Goal: Information Seeking & Learning: Learn about a topic

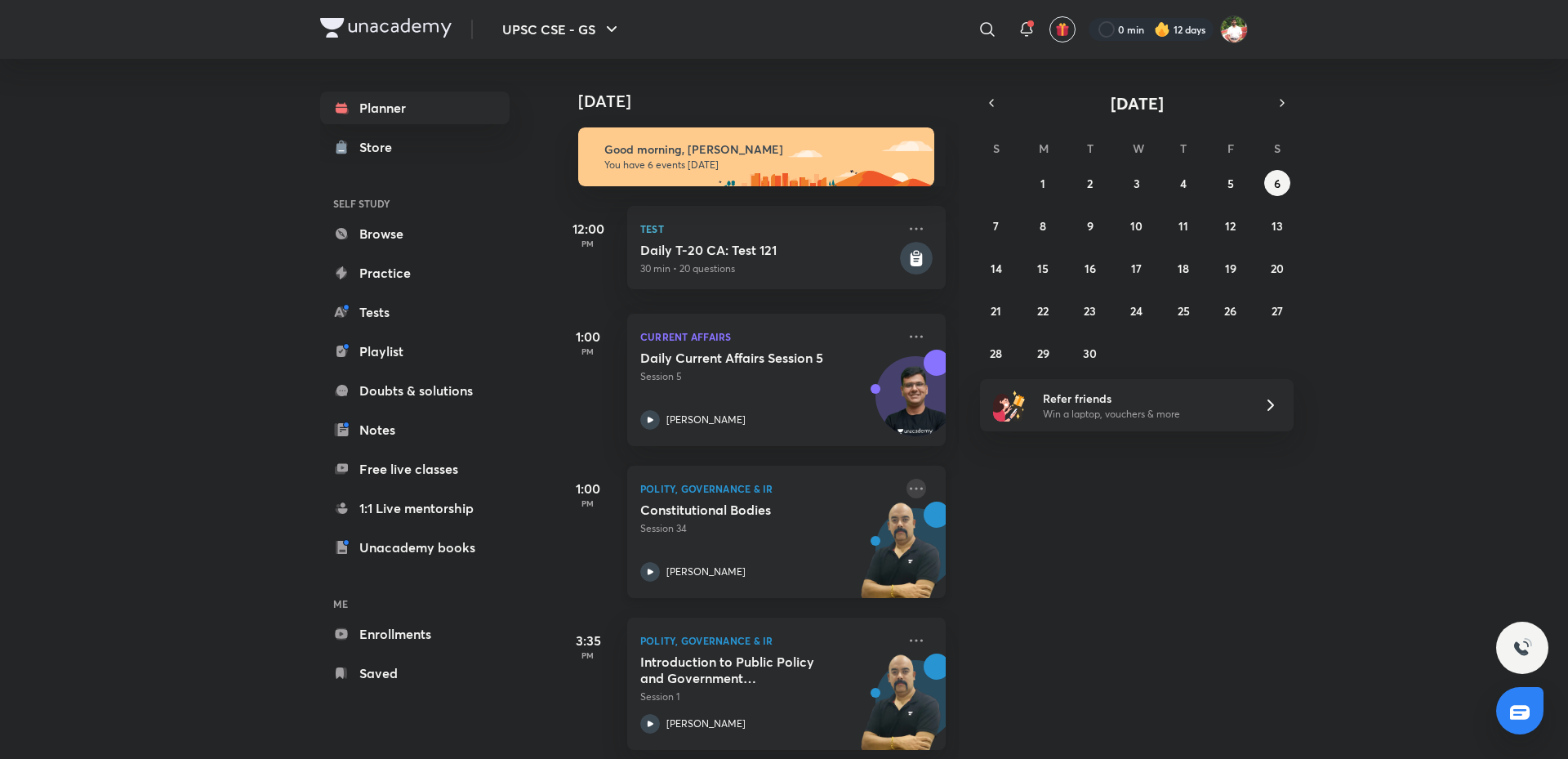
click at [907, 490] on icon at bounding box center [916, 488] width 20 height 20
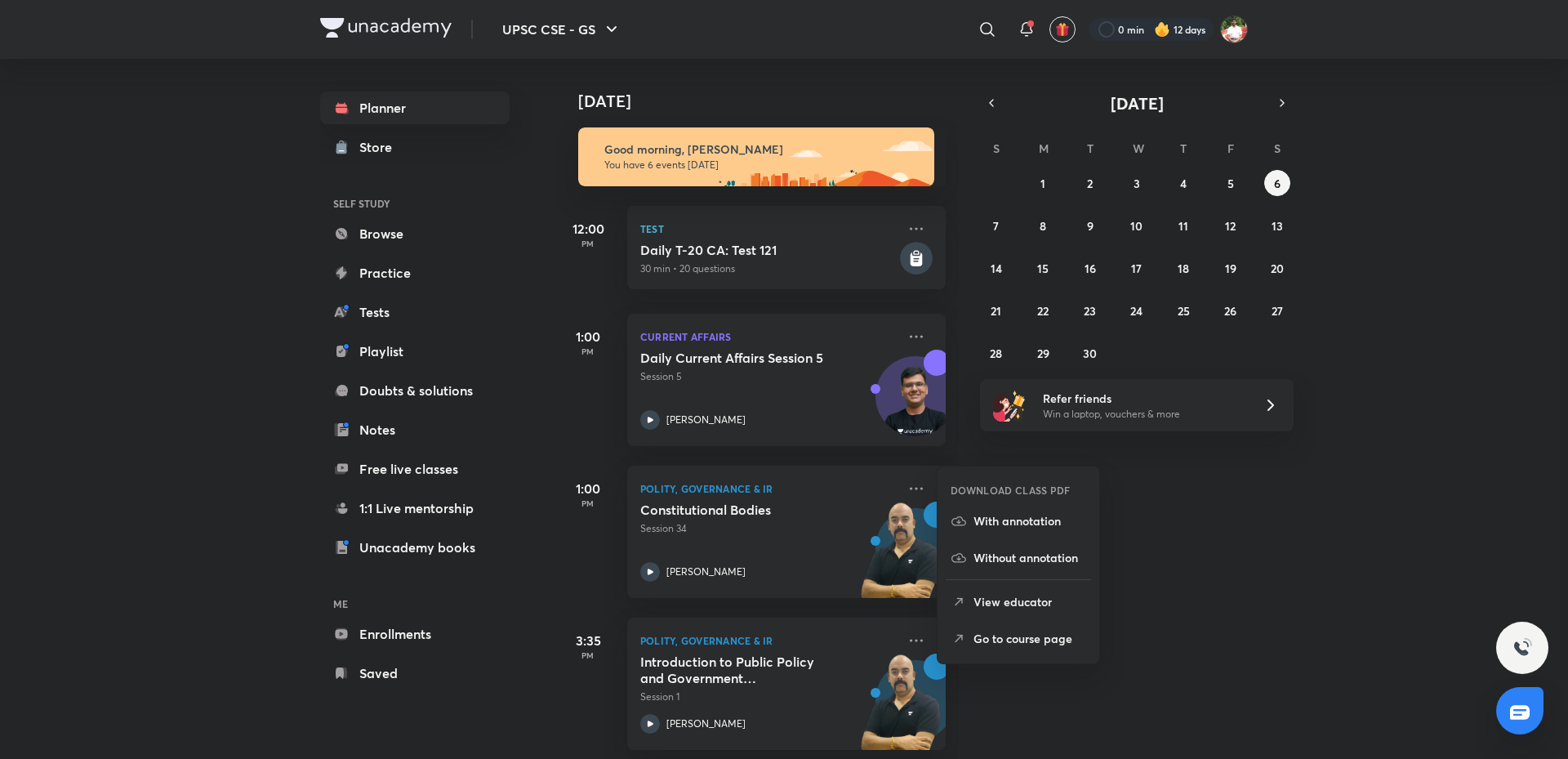
click at [1048, 650] on li "Go to course page" at bounding box center [1019, 638] width 162 height 37
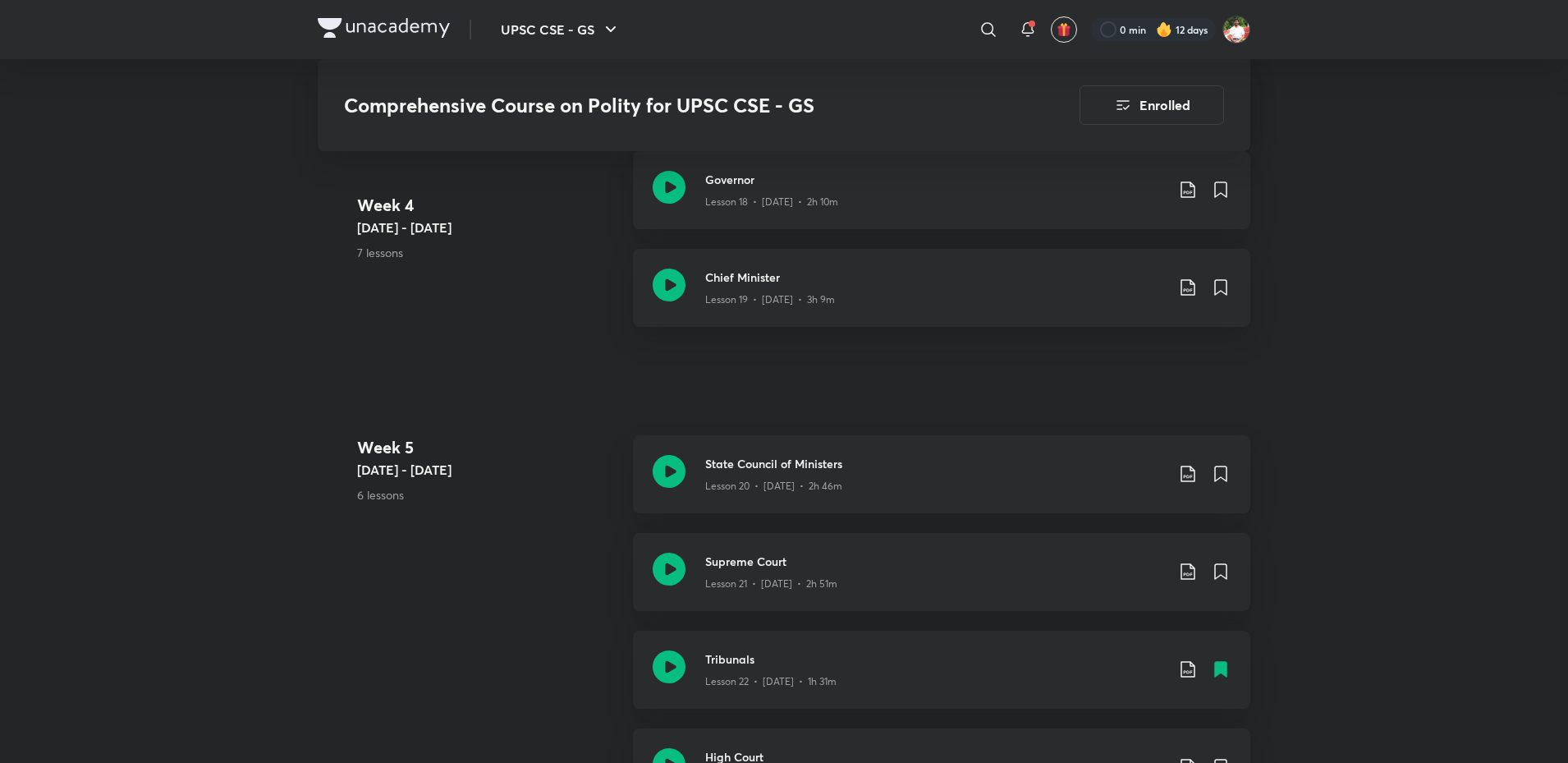
scroll to position [2881, 0]
click at [604, 16] on button "UPSC CSE - GS" at bounding box center [560, 30] width 140 height 33
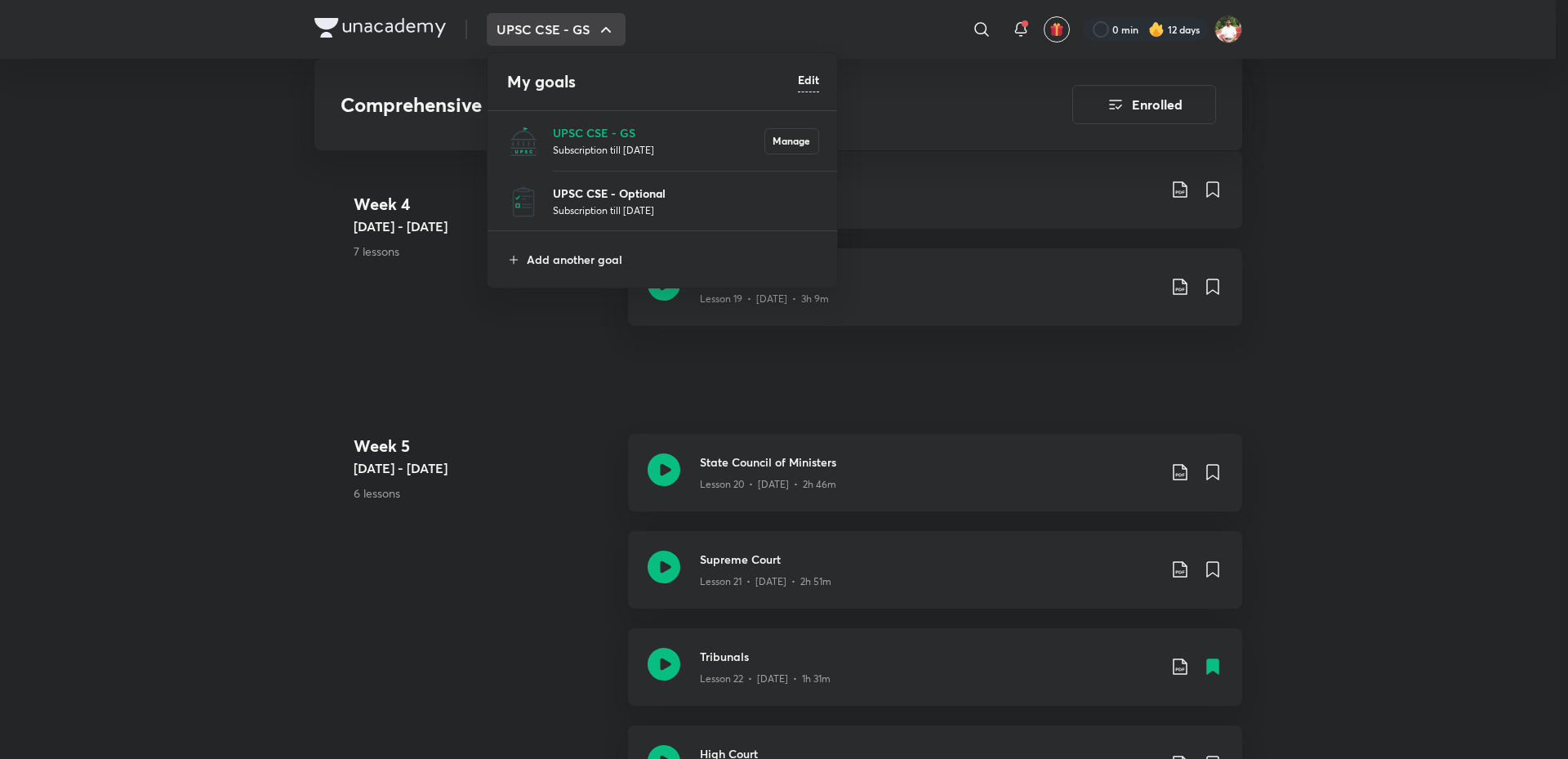
click at [579, 197] on p "UPSC CSE - Optional" at bounding box center [686, 193] width 267 height 17
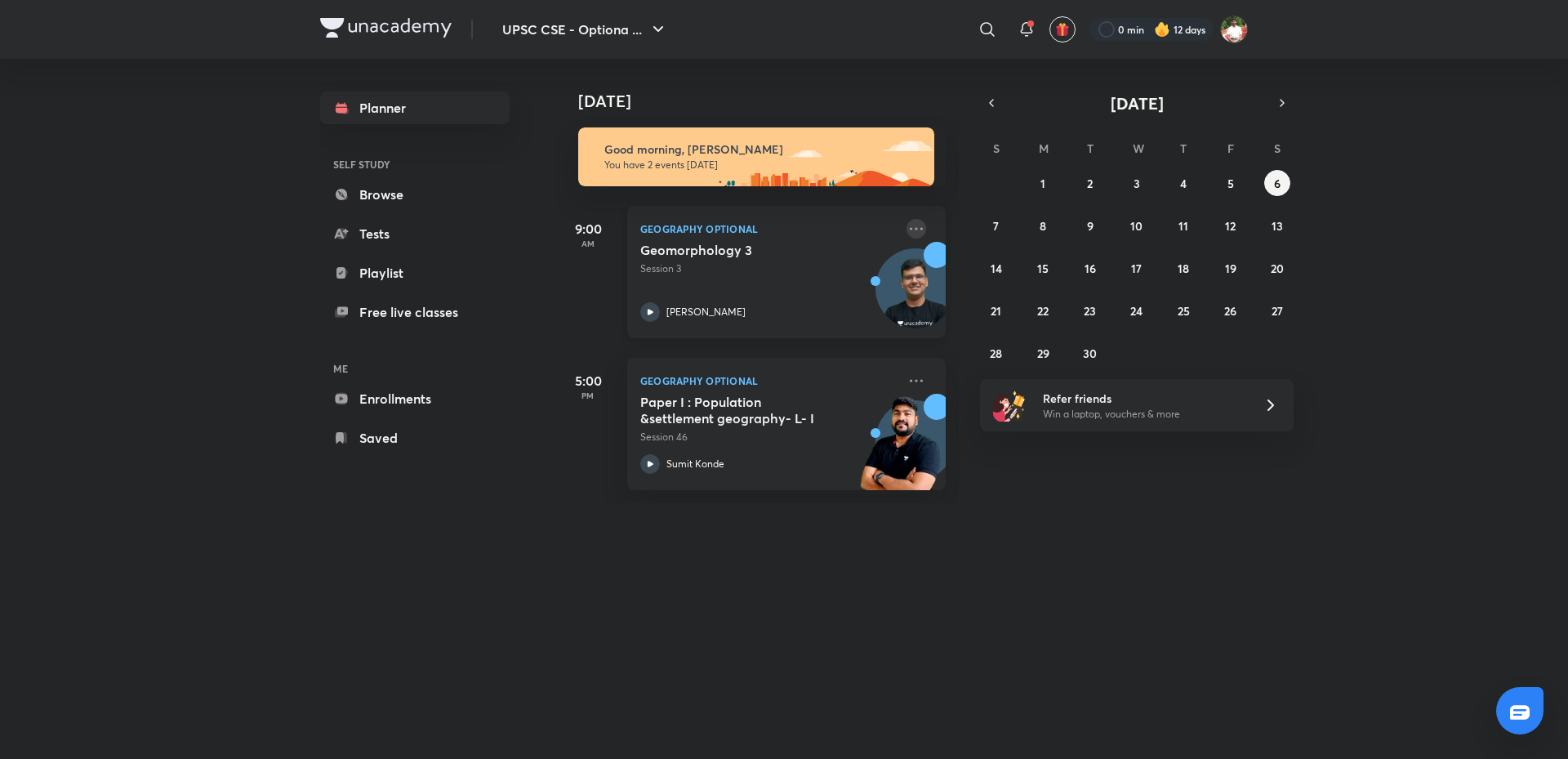
click at [907, 227] on icon at bounding box center [916, 229] width 20 height 20
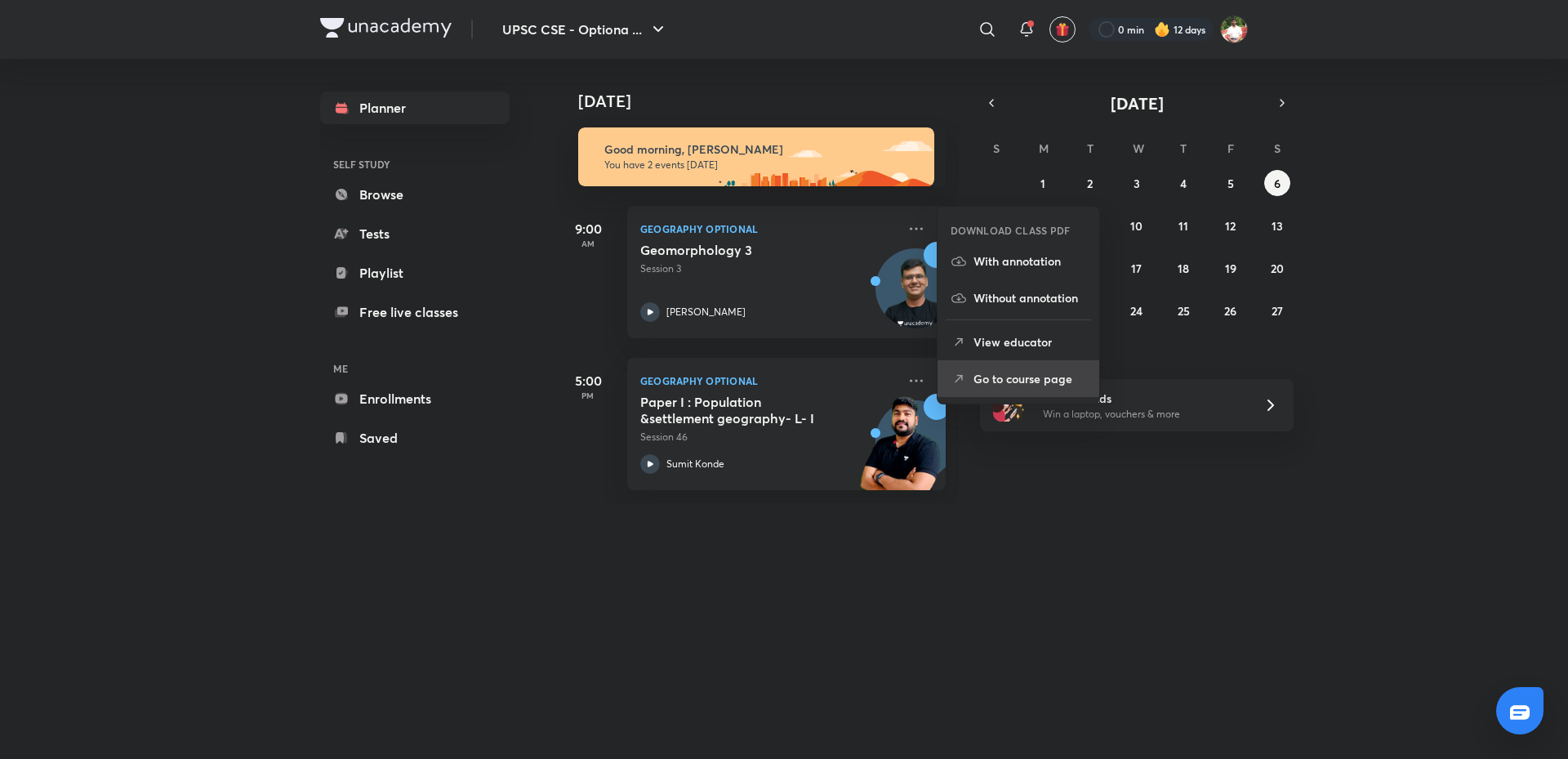
click at [1011, 381] on p "Go to course page" at bounding box center [1030, 379] width 113 height 17
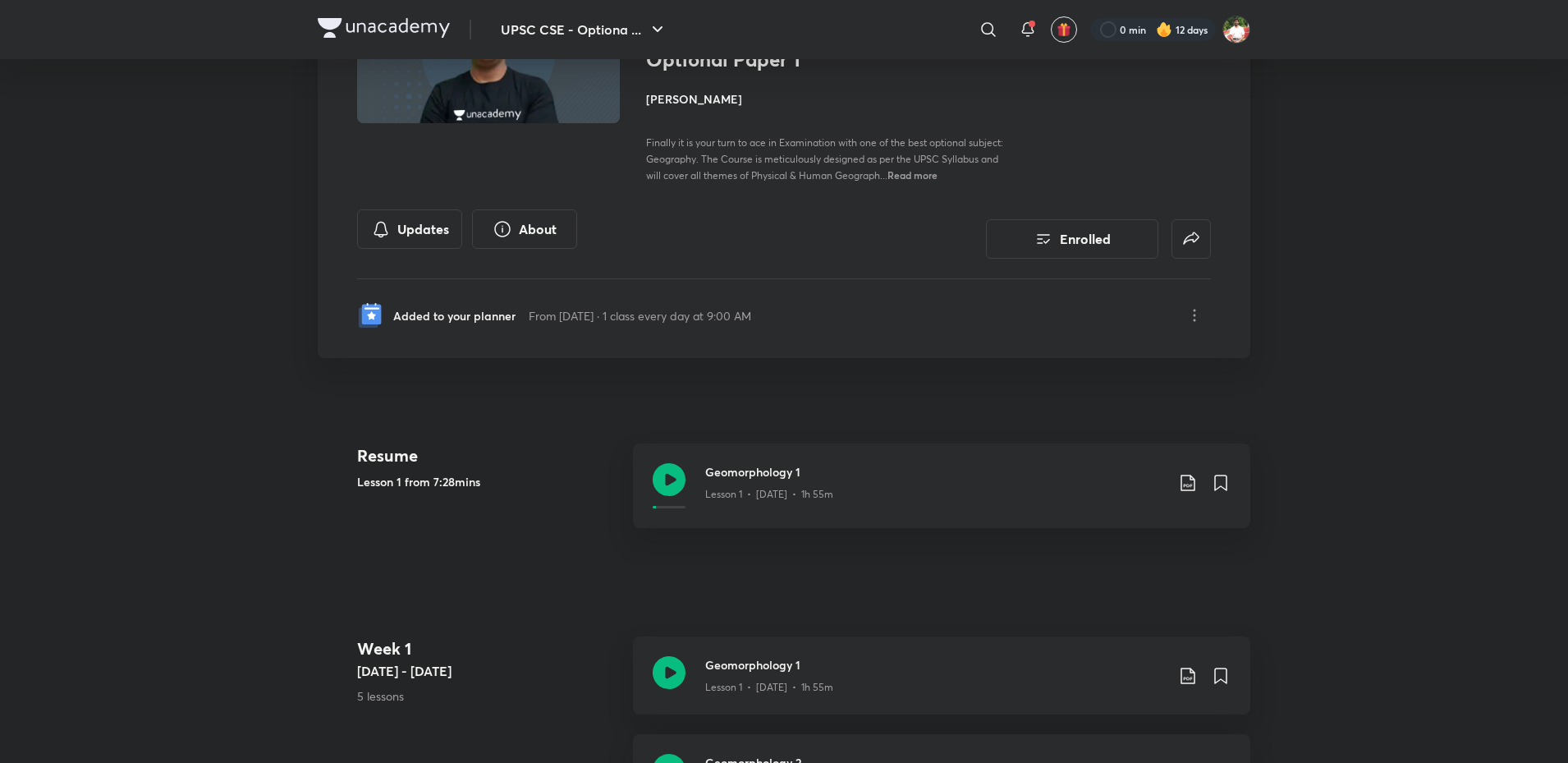
scroll to position [164, 0]
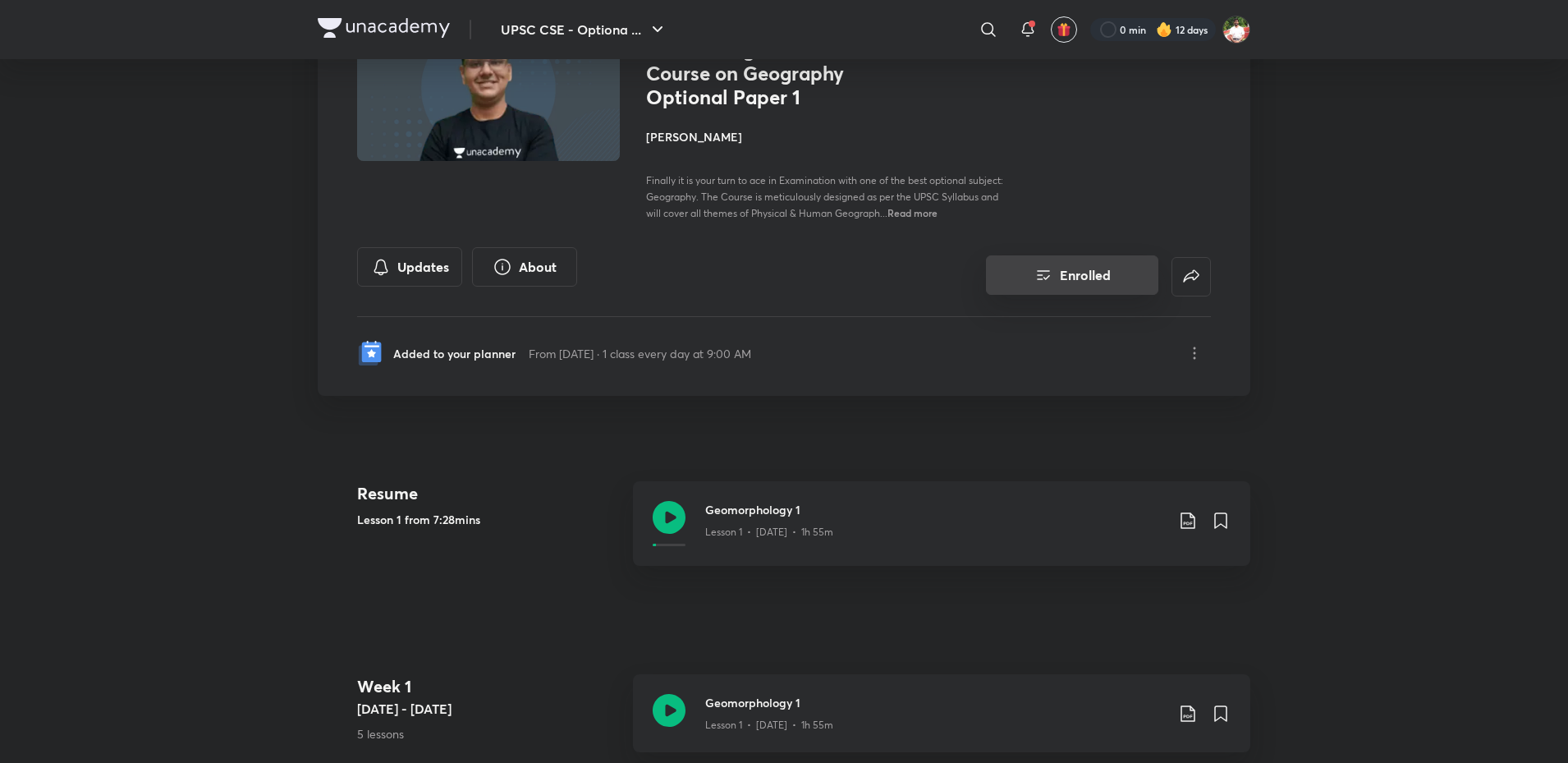
click at [1131, 285] on button "Enrolled" at bounding box center [1072, 275] width 173 height 39
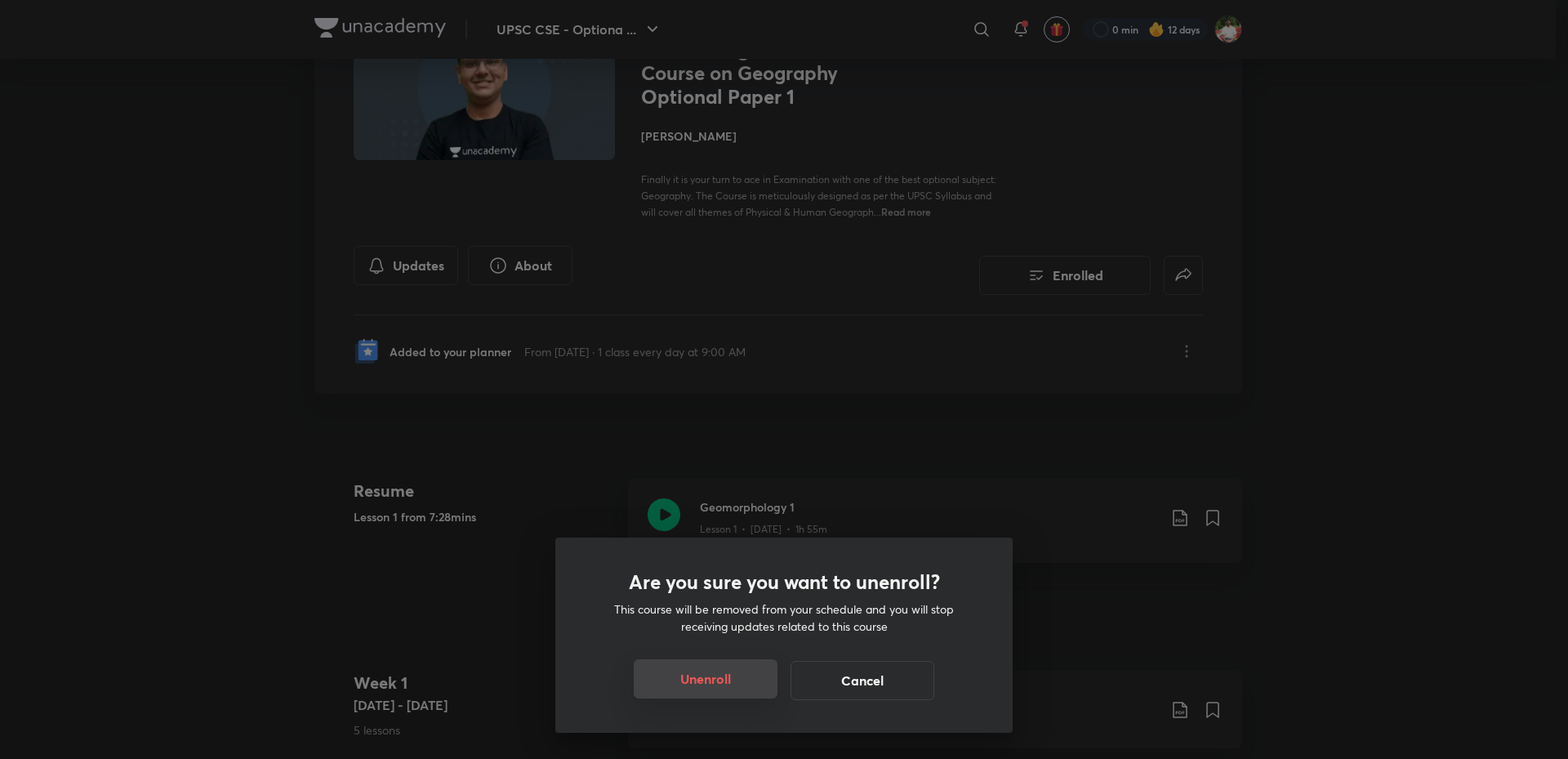
click at [745, 685] on button "Unenroll" at bounding box center [706, 679] width 144 height 39
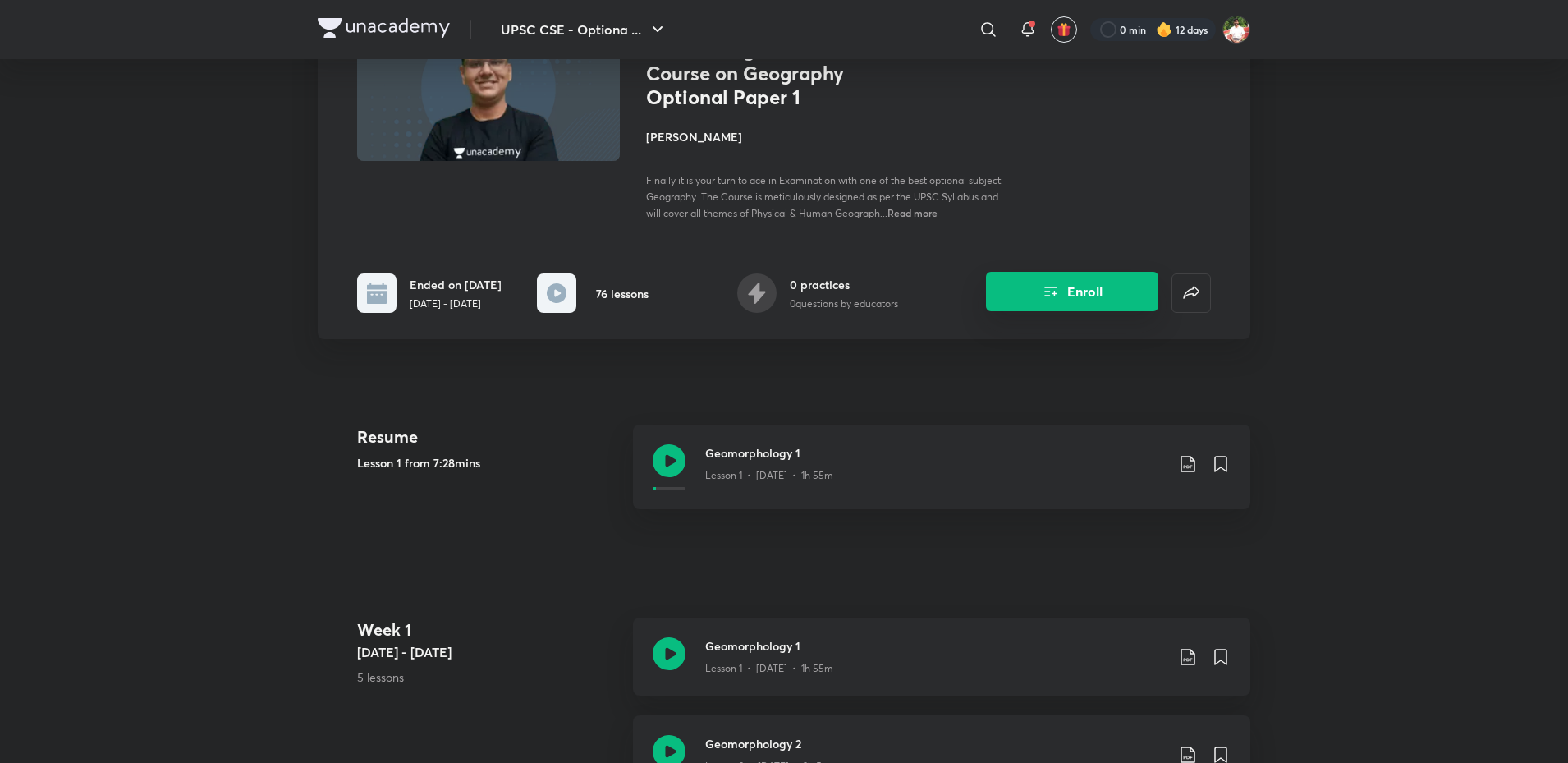
click at [1031, 288] on button "Enroll" at bounding box center [1072, 292] width 173 height 39
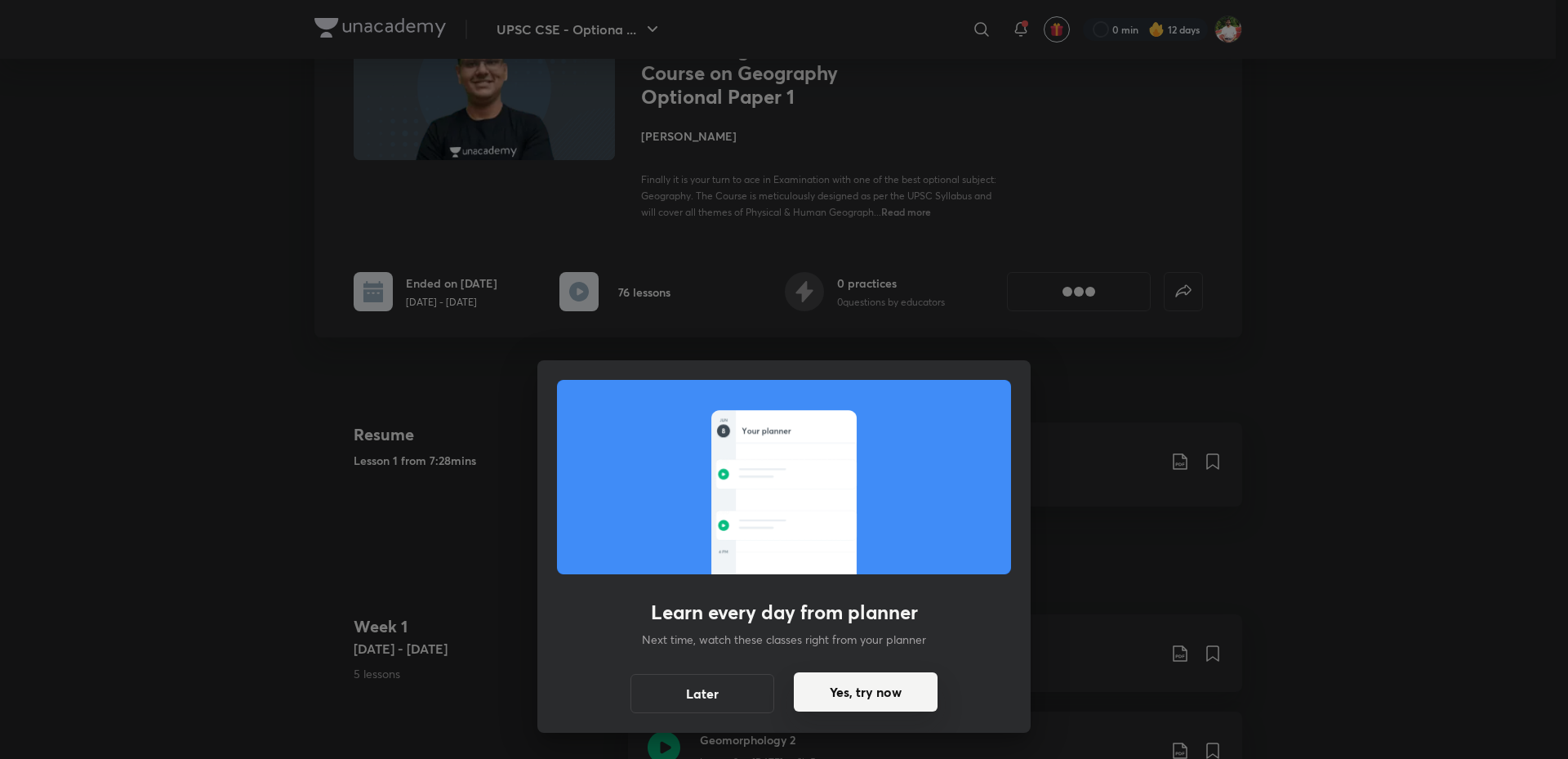
click at [827, 694] on button "Yes, try now" at bounding box center [866, 692] width 144 height 39
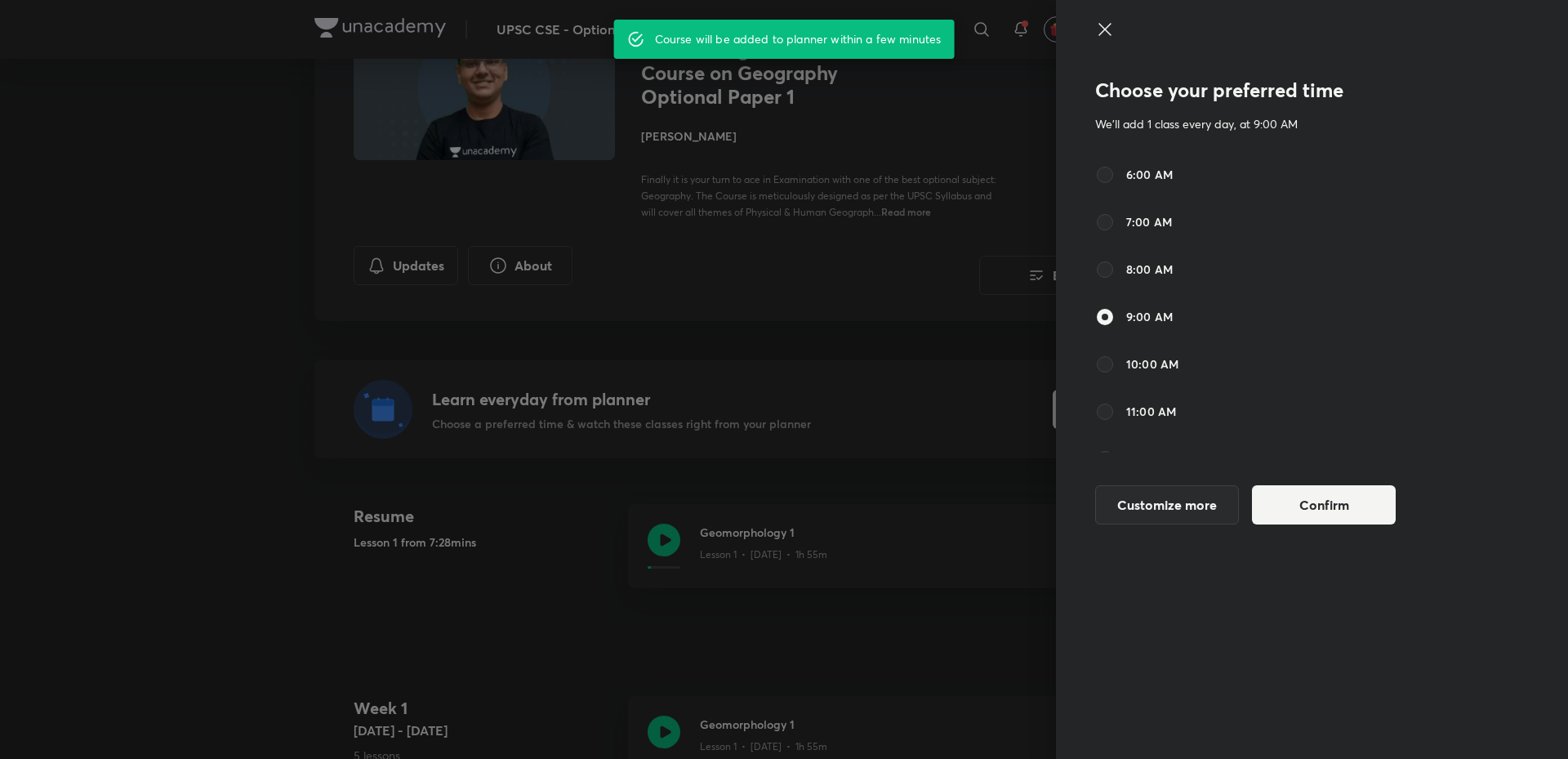
click at [1126, 275] on label "8:00 AM" at bounding box center [1134, 270] width 78 height 20
click at [1115, 275] on input "8:00 AM" at bounding box center [1105, 270] width 20 height 20
radio input "true"
radio input "false"
click at [1297, 496] on button "Confirm" at bounding box center [1324, 503] width 144 height 39
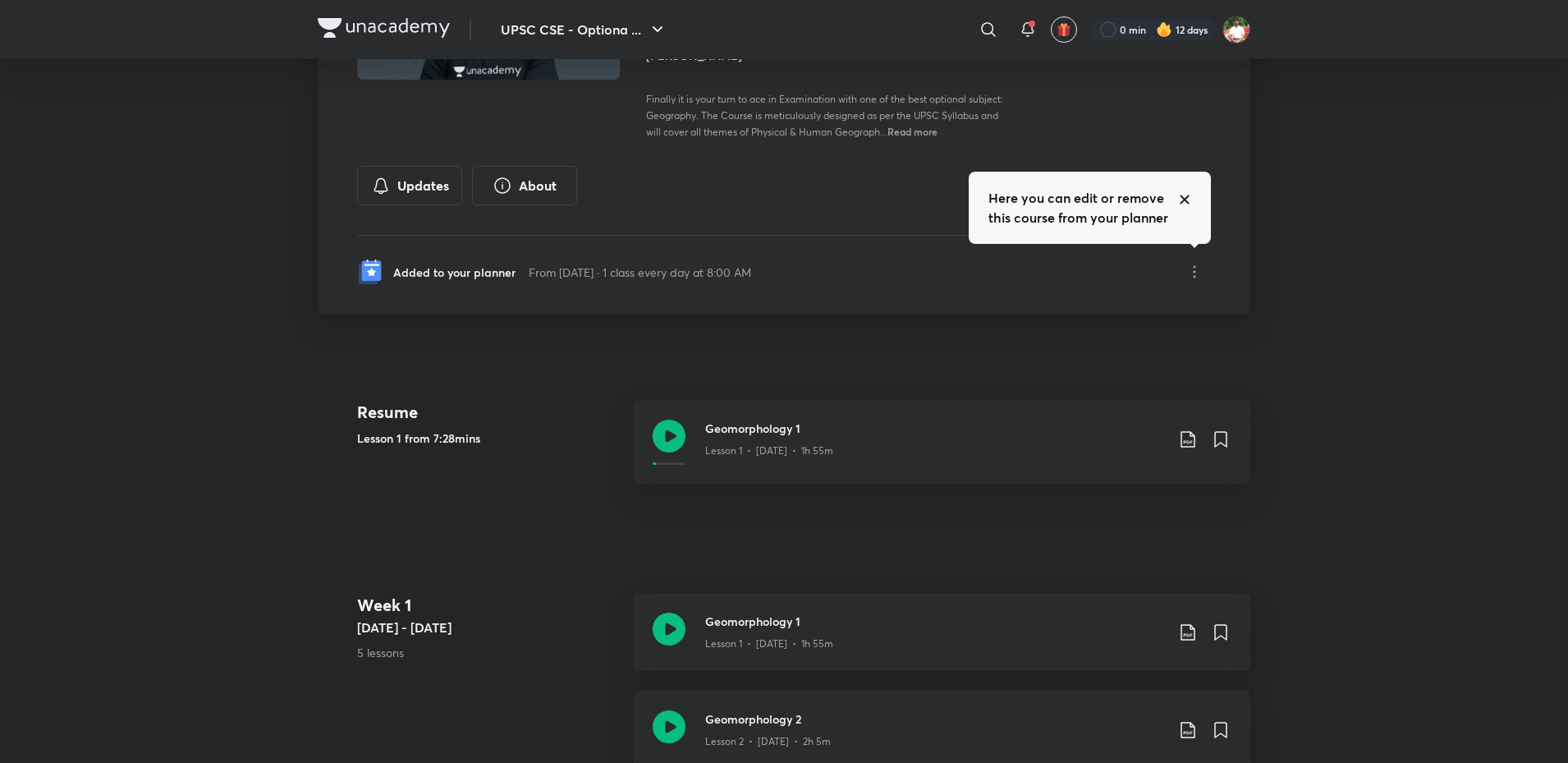
scroll to position [247, 0]
click at [657, 441] on icon at bounding box center [669, 436] width 33 height 33
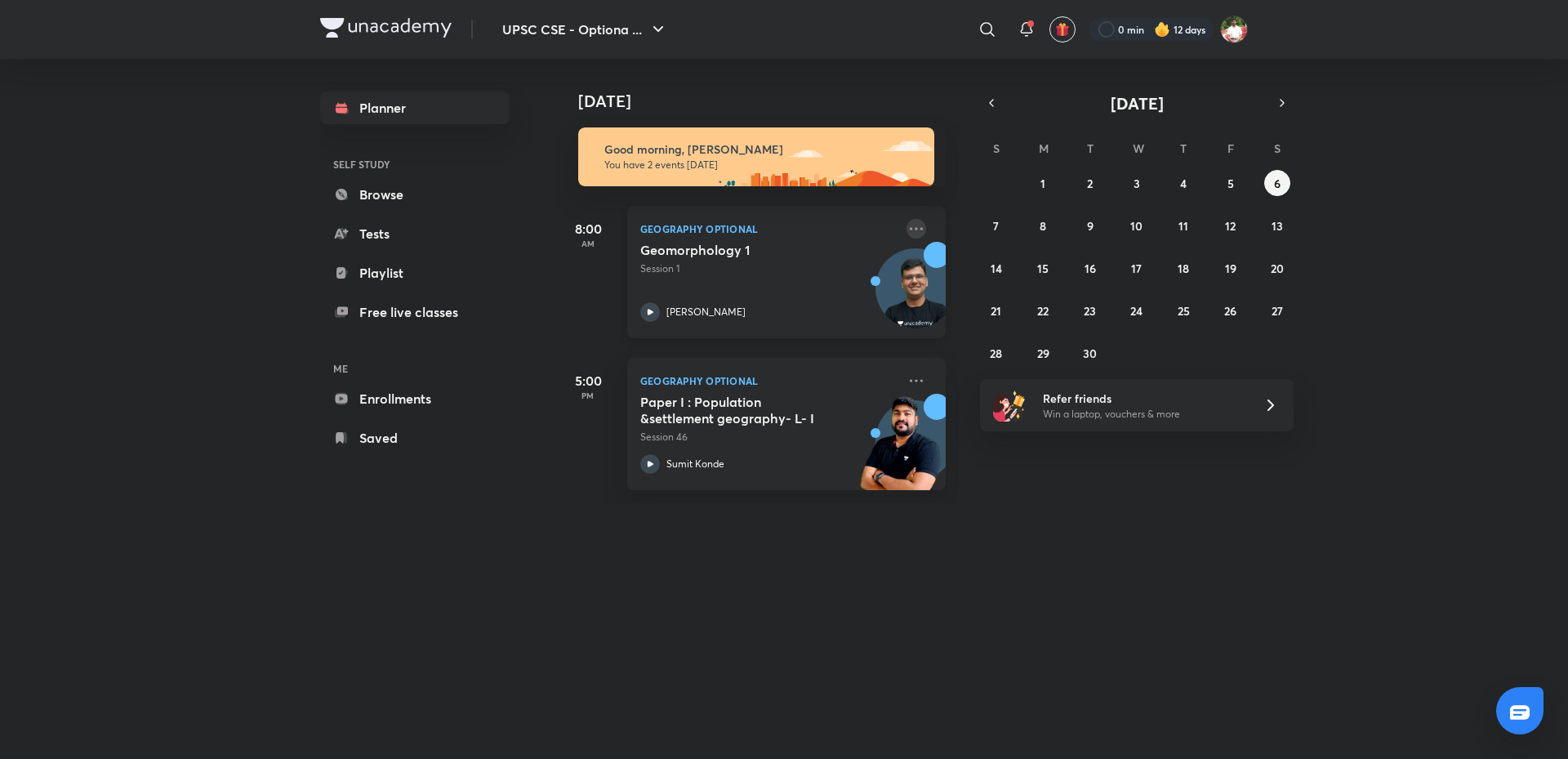
click at [907, 229] on icon at bounding box center [916, 229] width 20 height 20
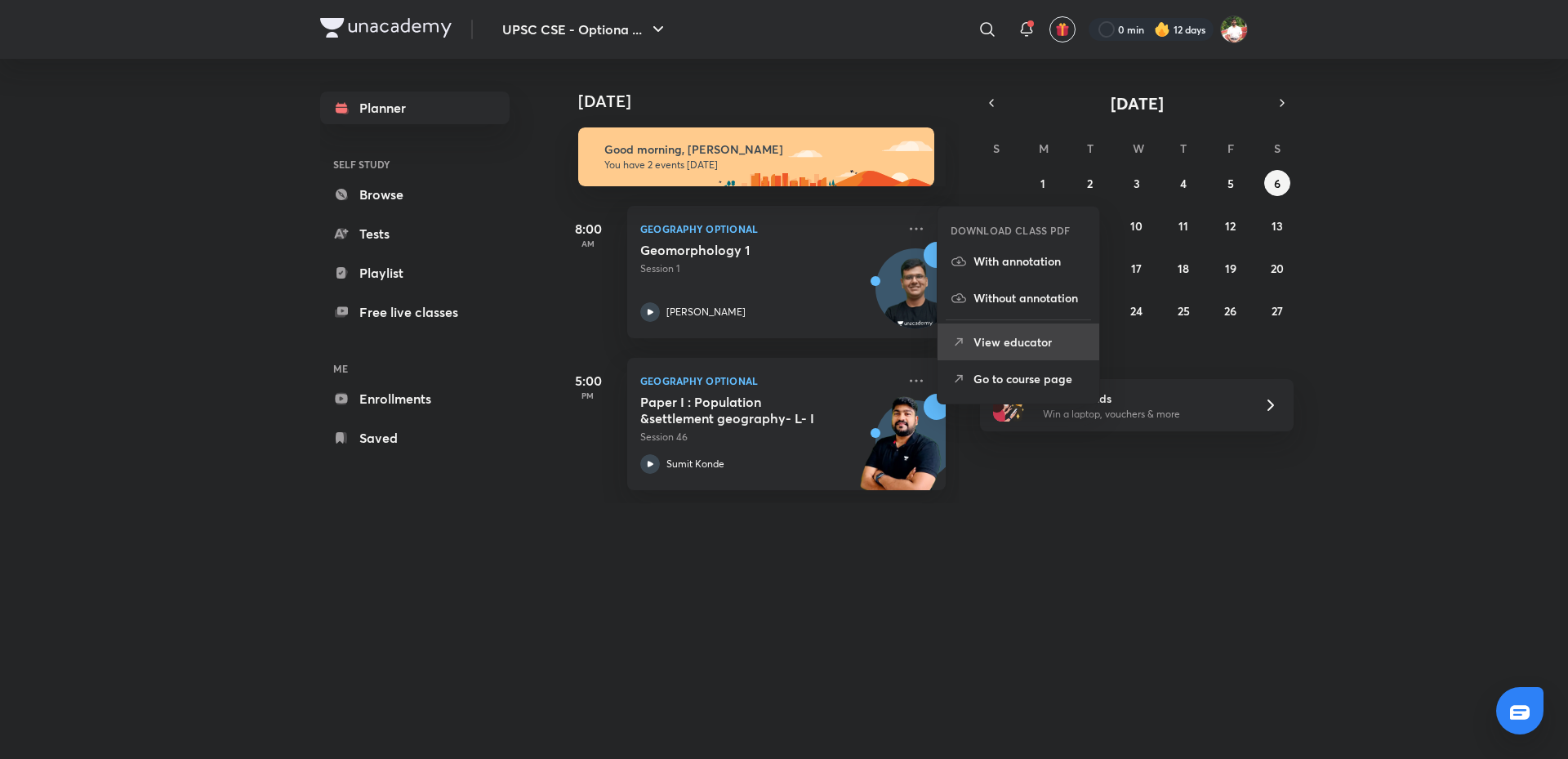
click at [1042, 344] on p "View educator" at bounding box center [1030, 342] width 113 height 17
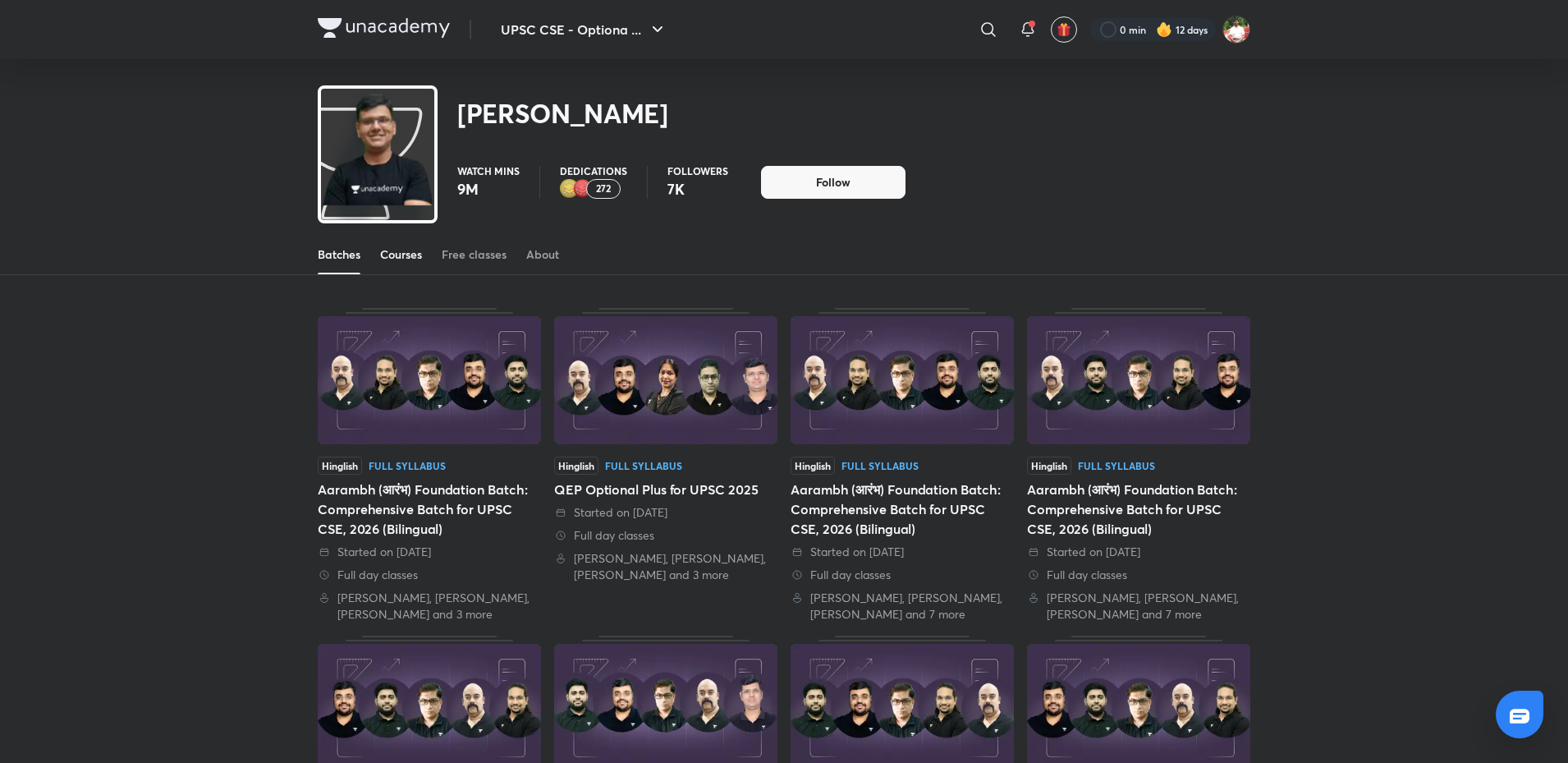
click at [399, 243] on link "Courses" at bounding box center [401, 255] width 42 height 39
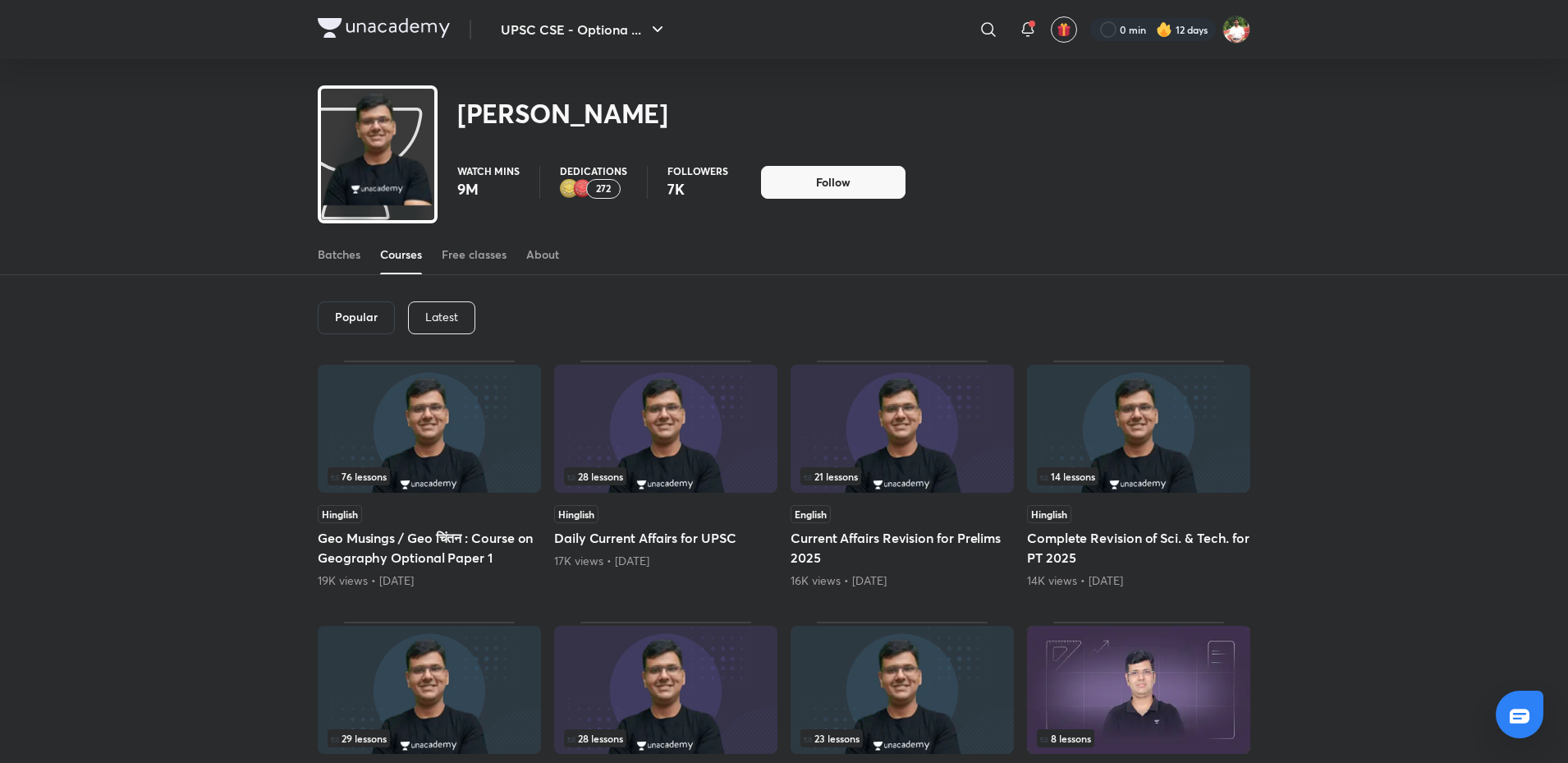
click at [434, 304] on div "Latest" at bounding box center [442, 318] width 67 height 33
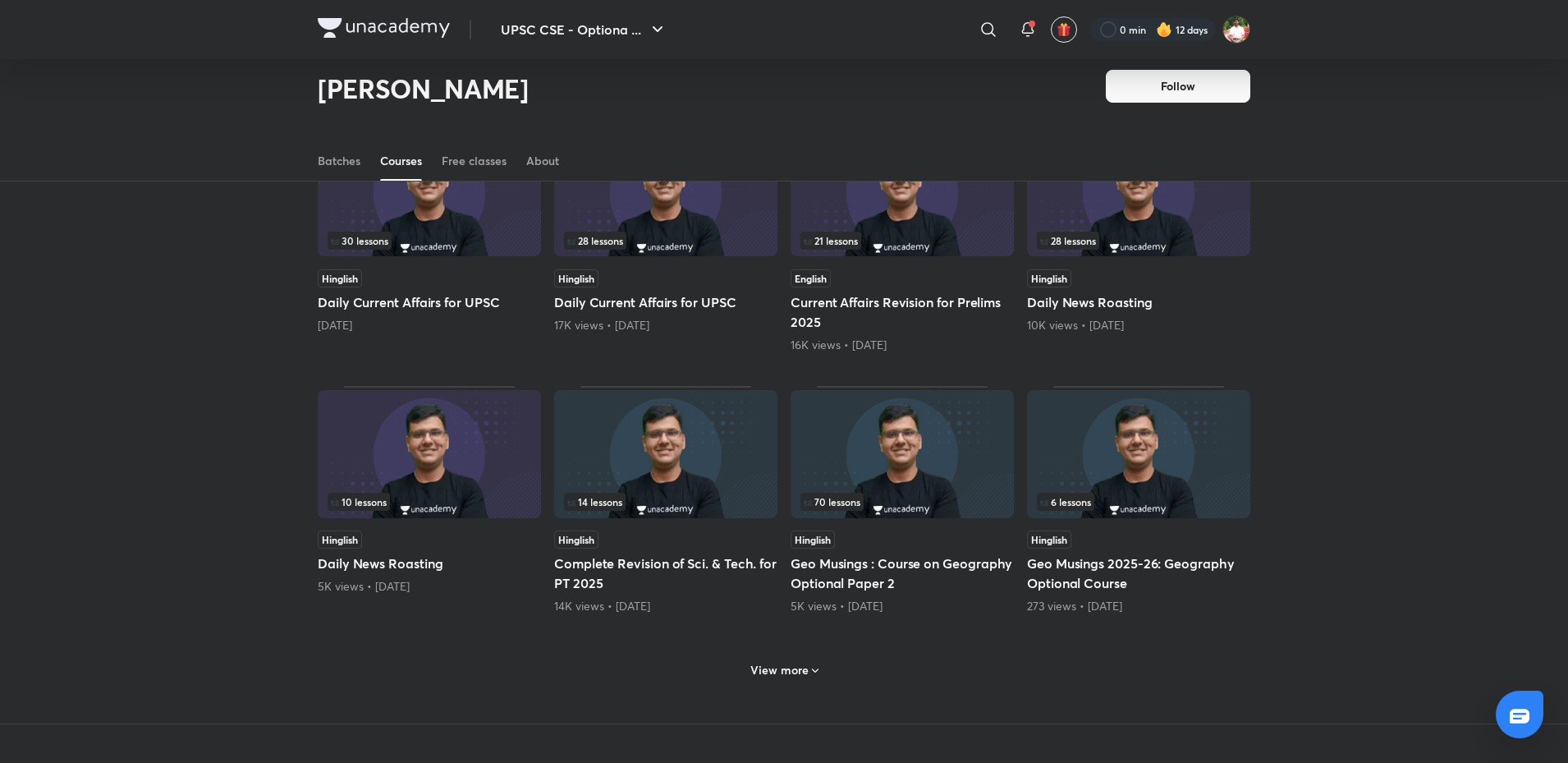
scroll to position [563, 0]
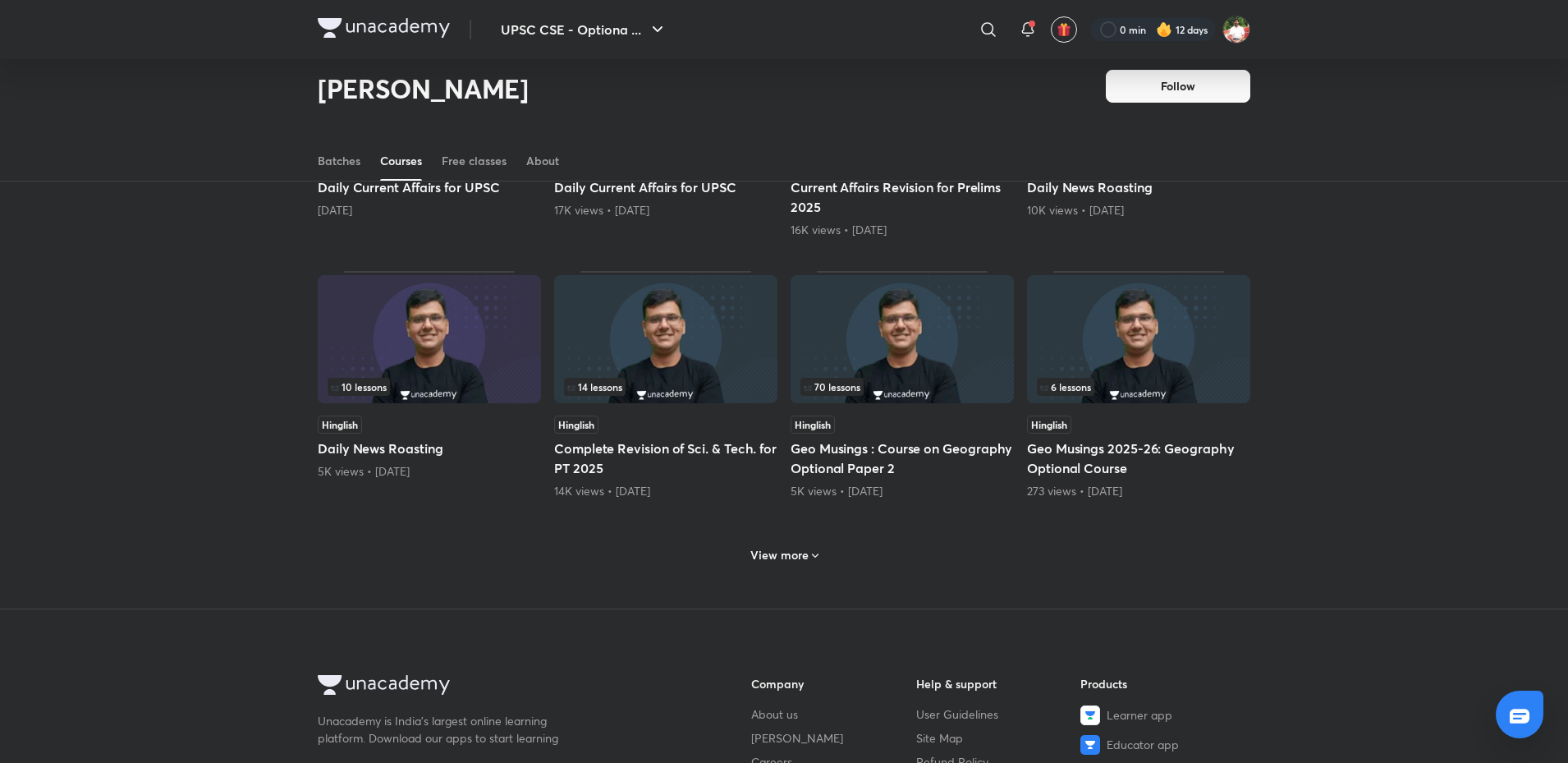
click at [780, 562] on h6 "View more" at bounding box center [779, 555] width 58 height 16
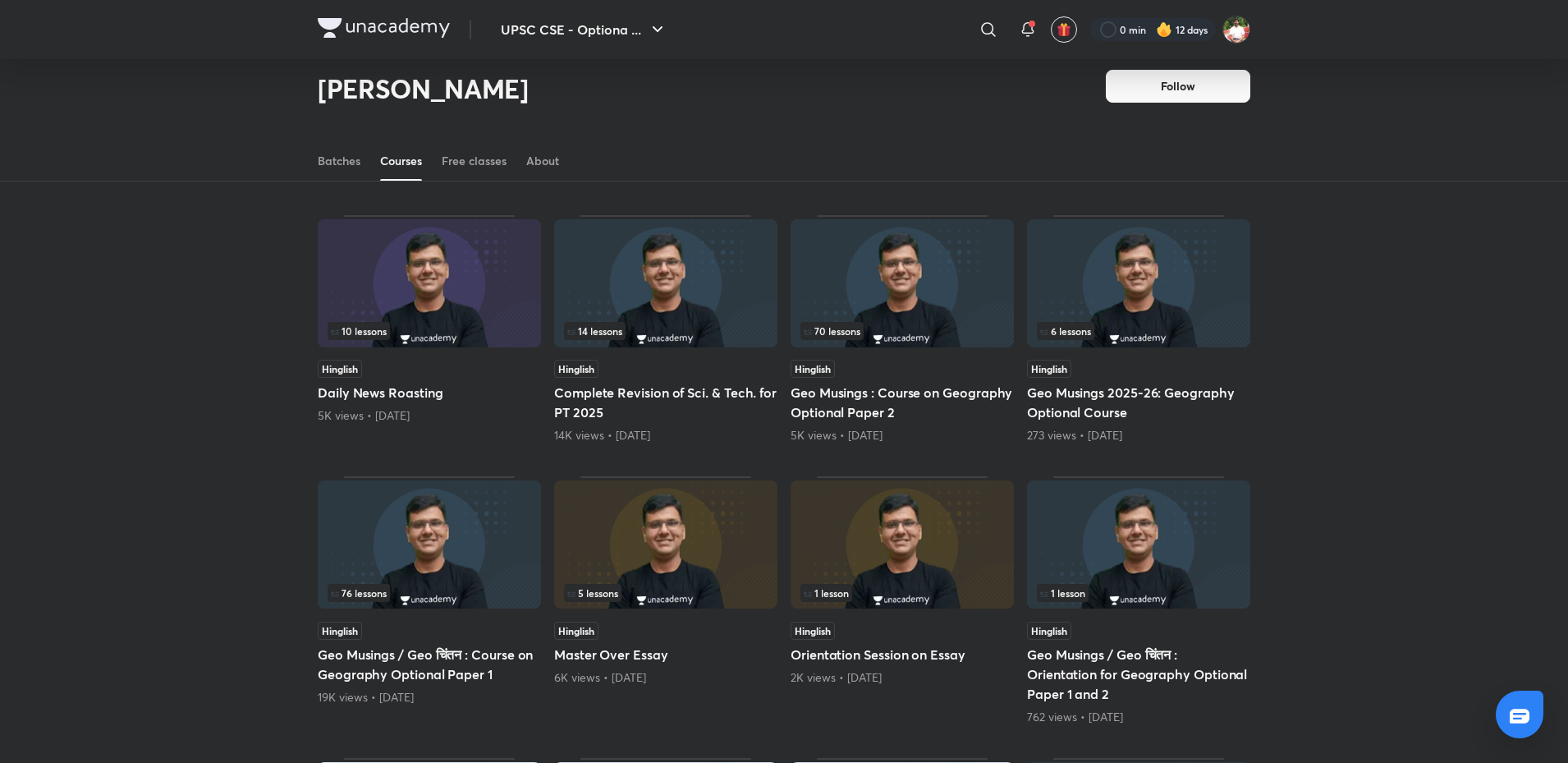
scroll to position [645, 0]
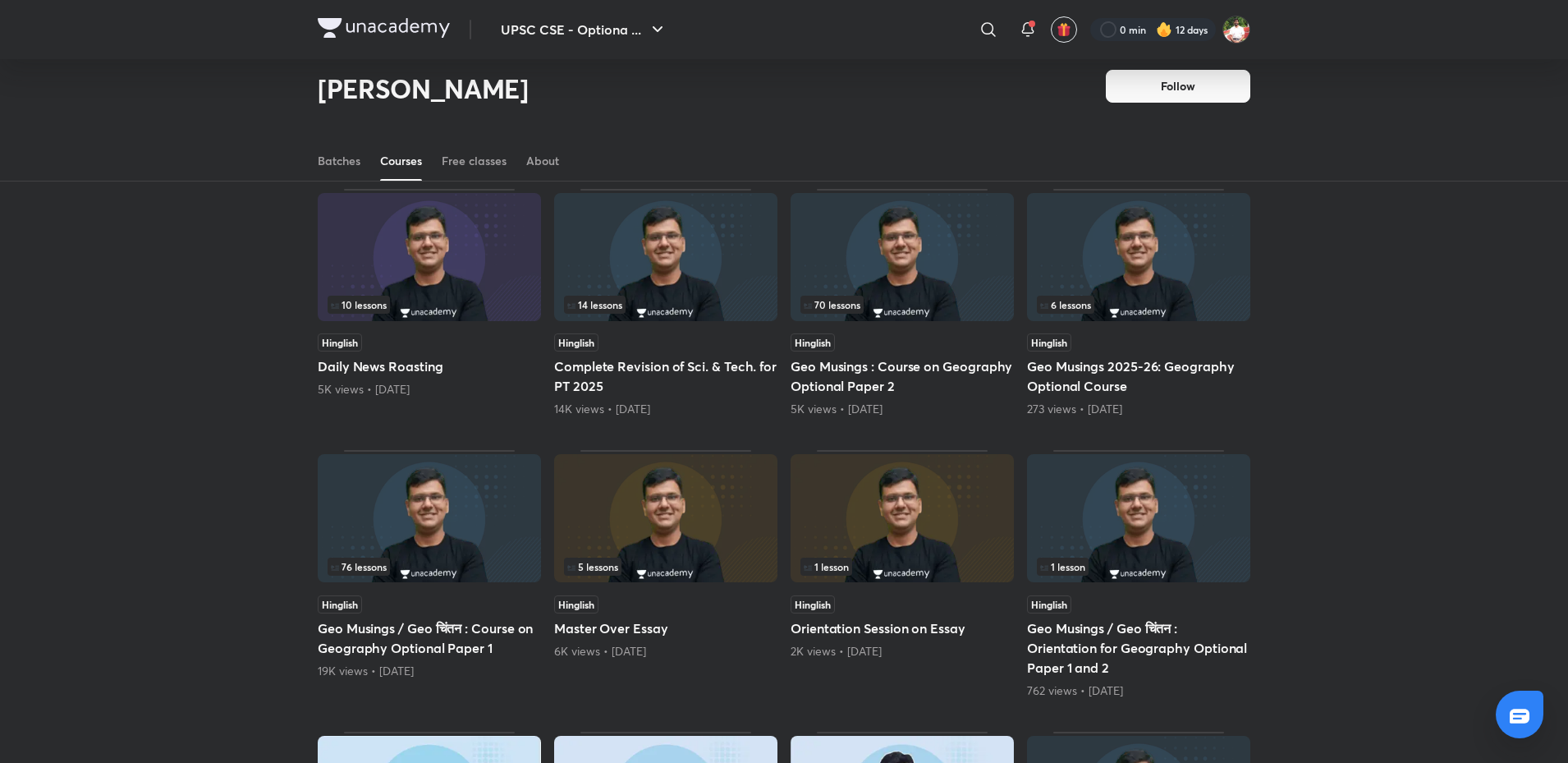
click at [1161, 517] on img at bounding box center [1139, 518] width 224 height 128
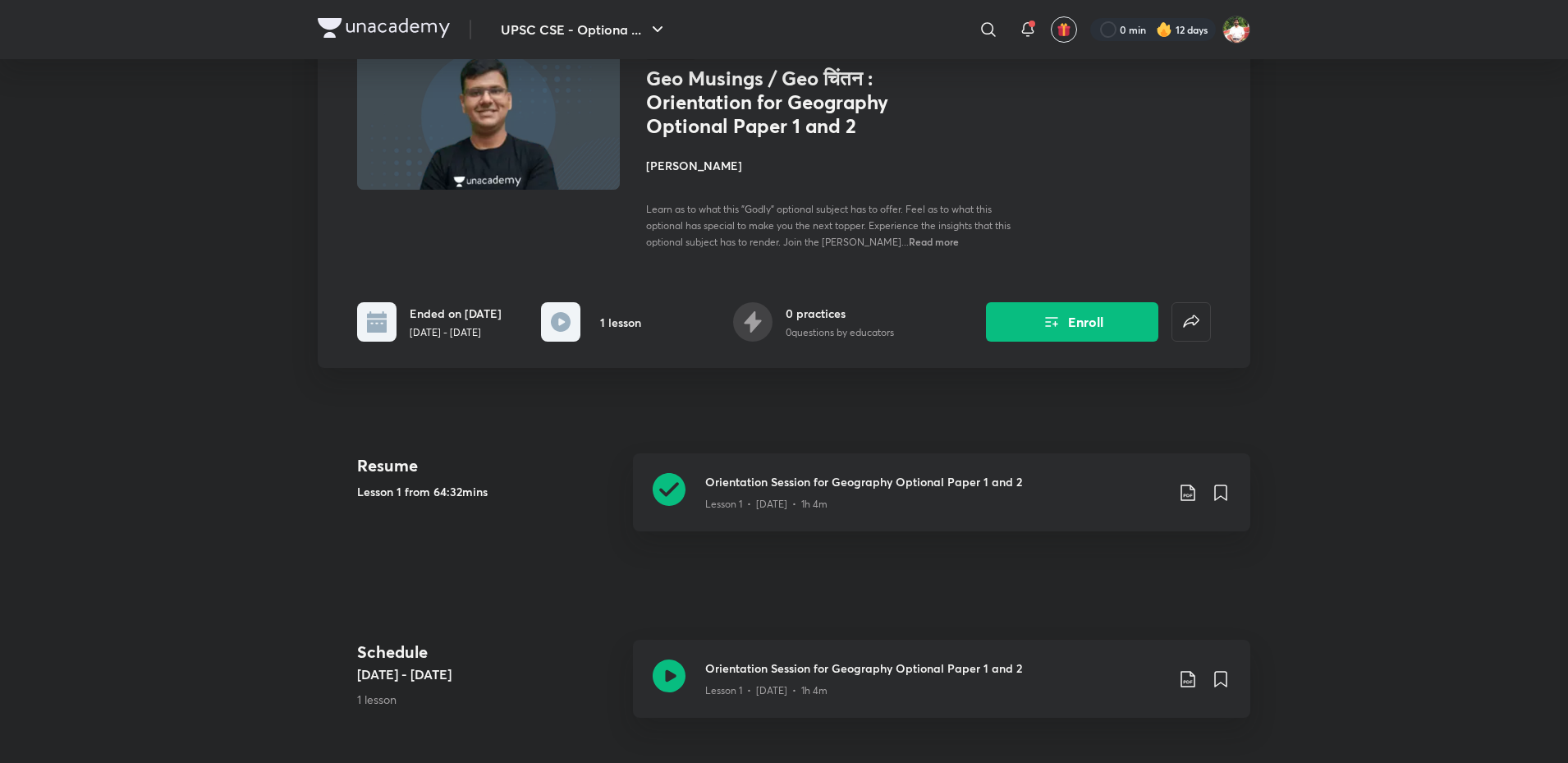
scroll to position [164, 0]
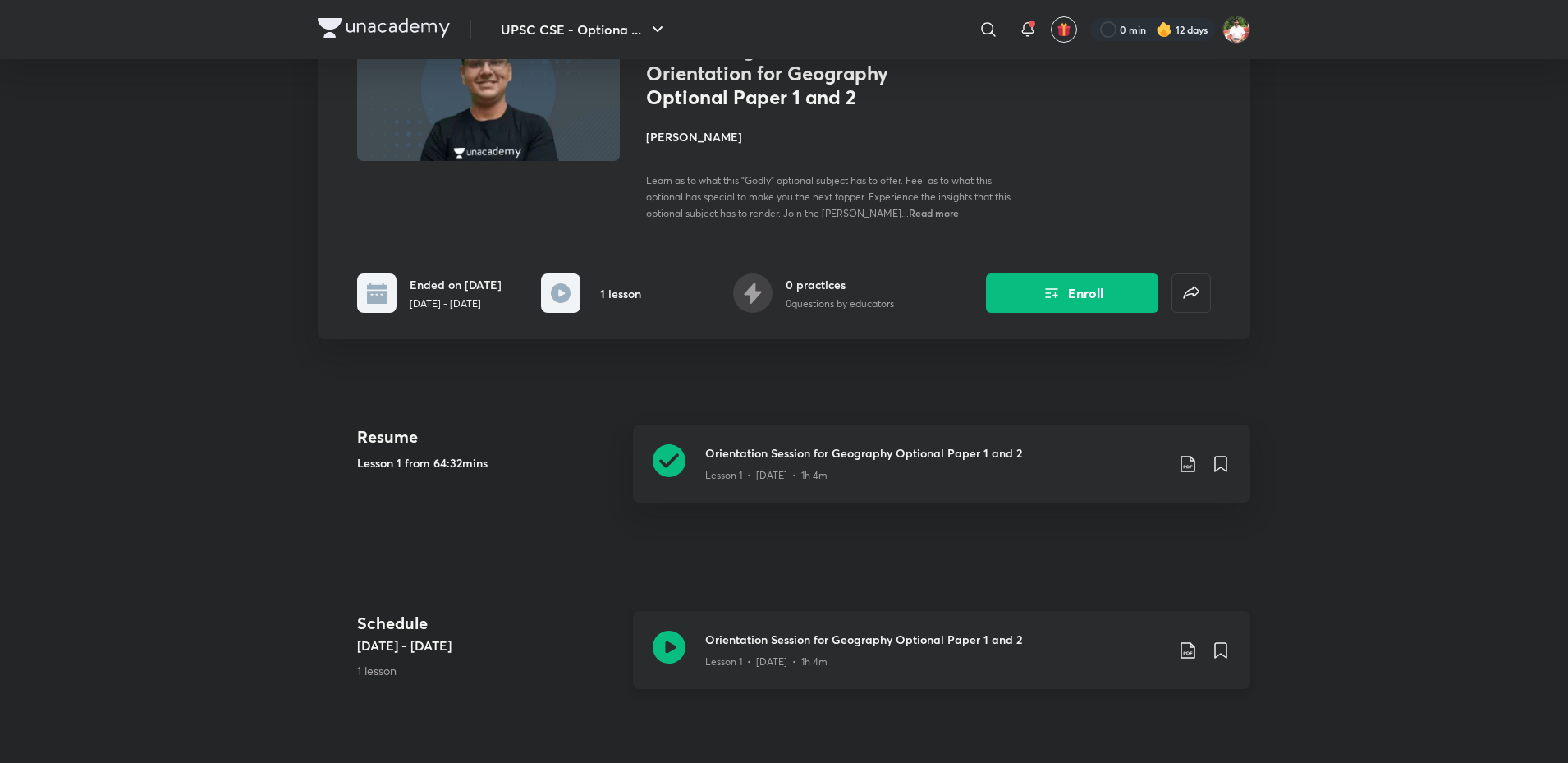
click at [657, 645] on icon at bounding box center [669, 647] width 33 height 33
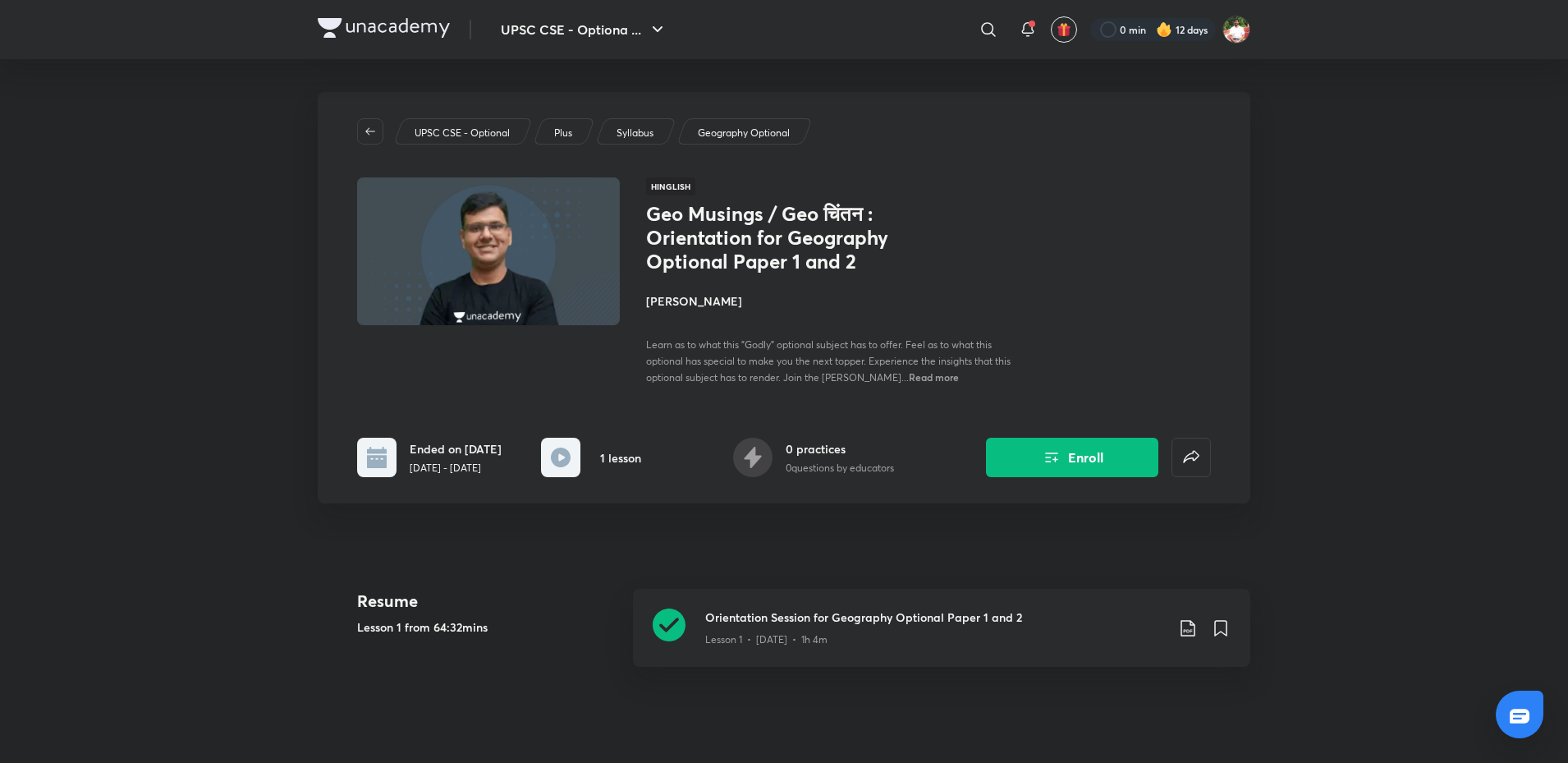
scroll to position [645, 0]
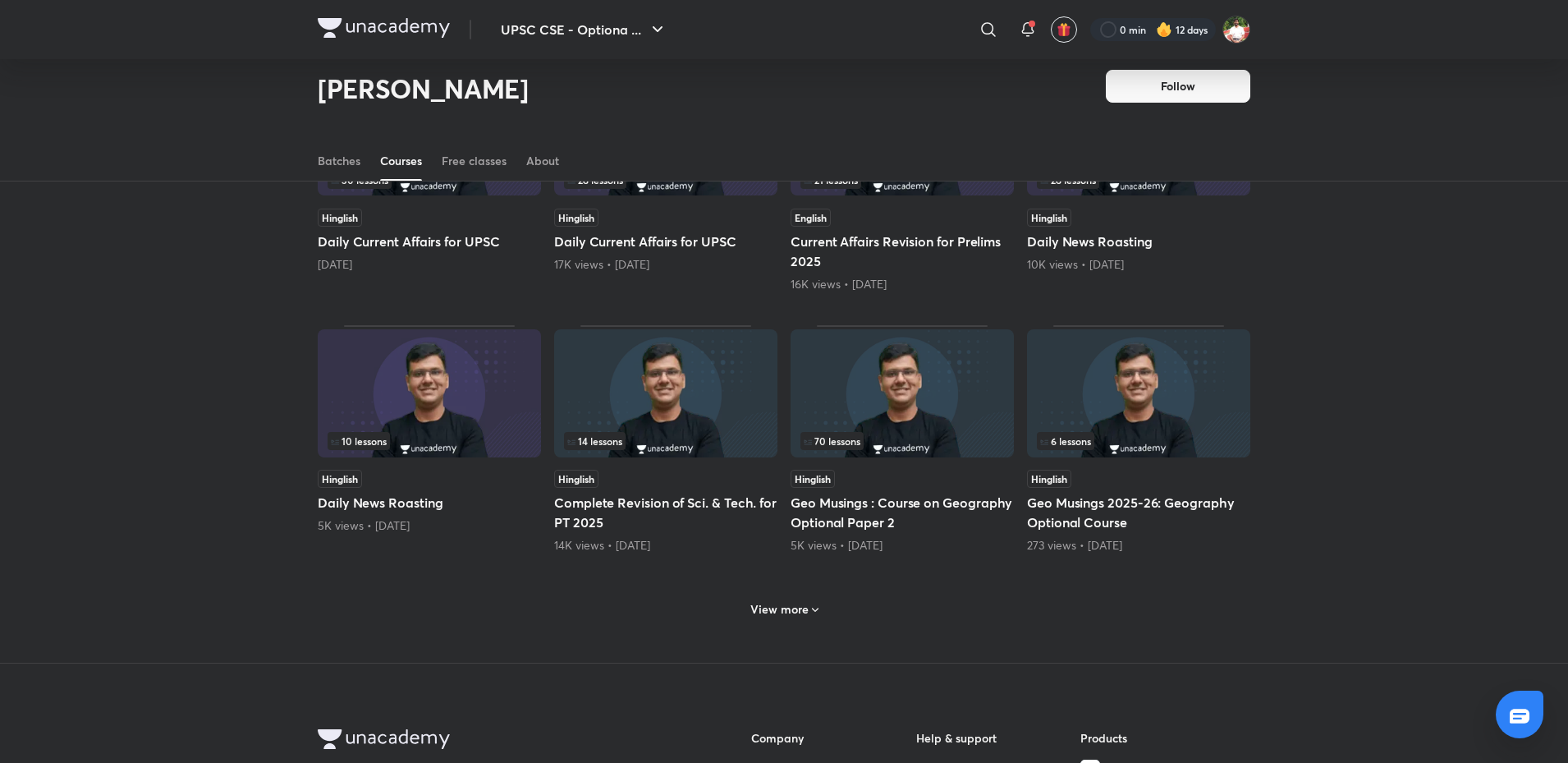
scroll to position [482, 0]
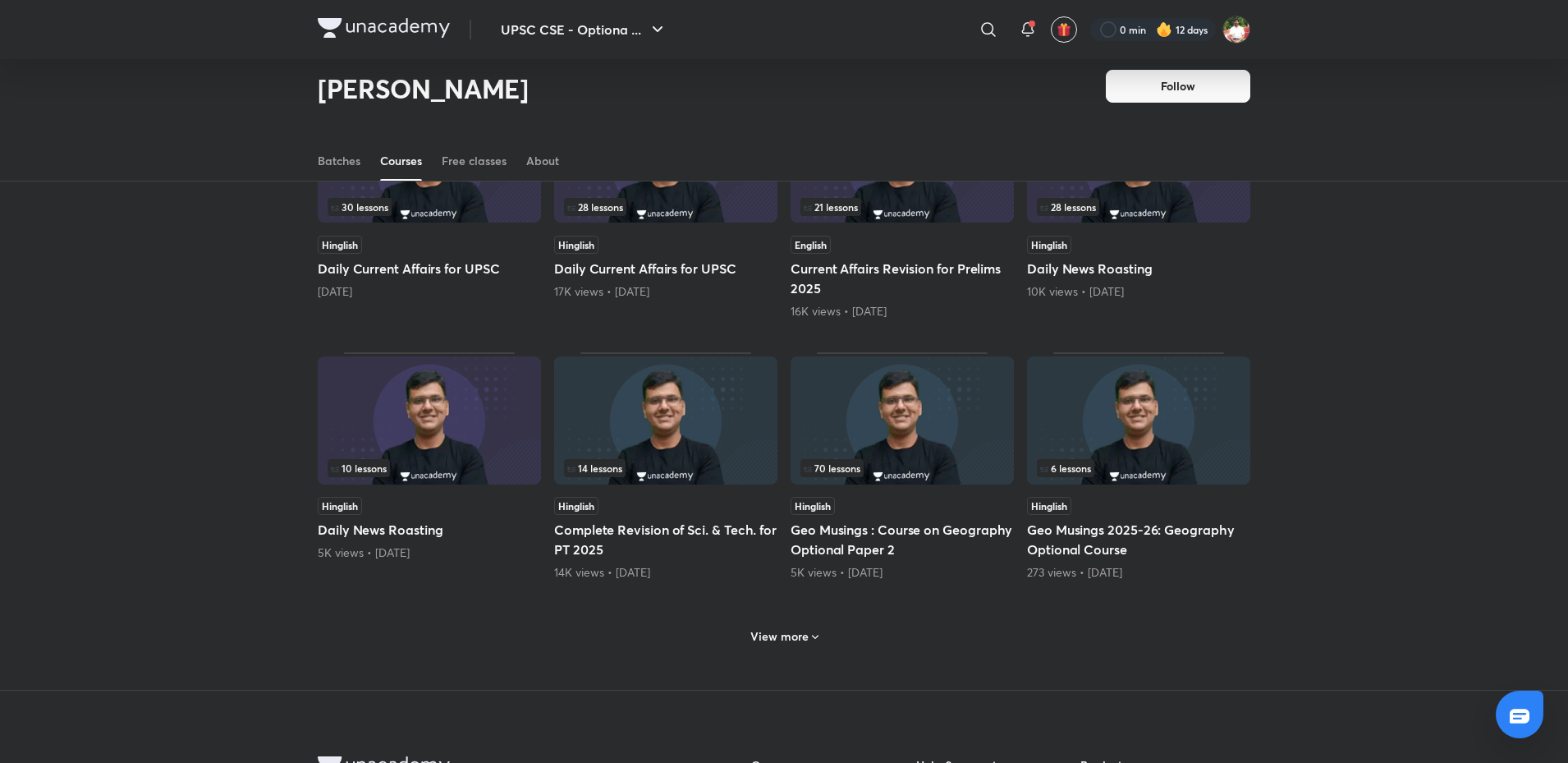
click at [809, 632] on icon at bounding box center [815, 637] width 13 height 13
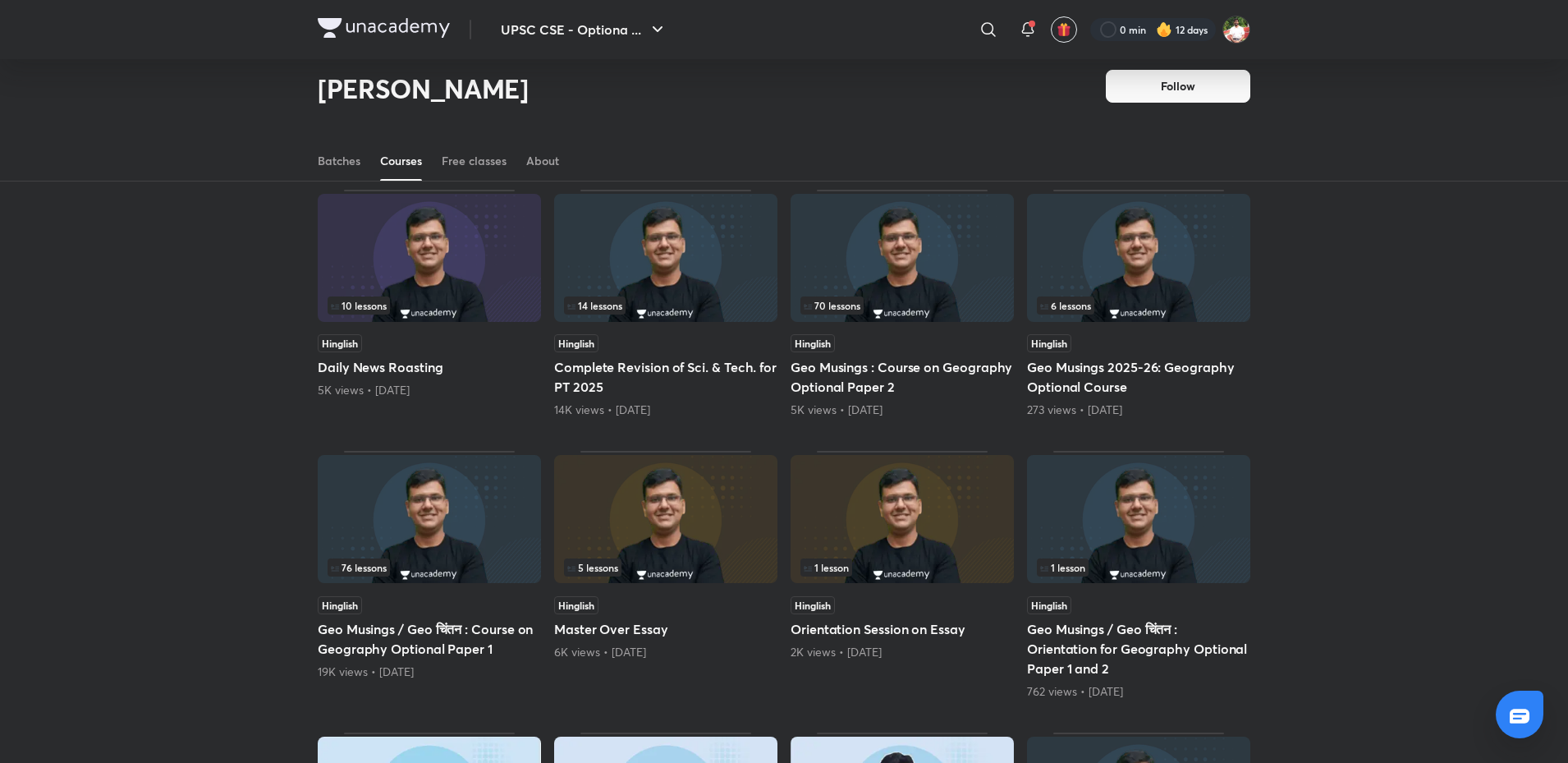
scroll to position [646, 0]
click at [440, 502] on img at bounding box center [430, 517] width 224 height 128
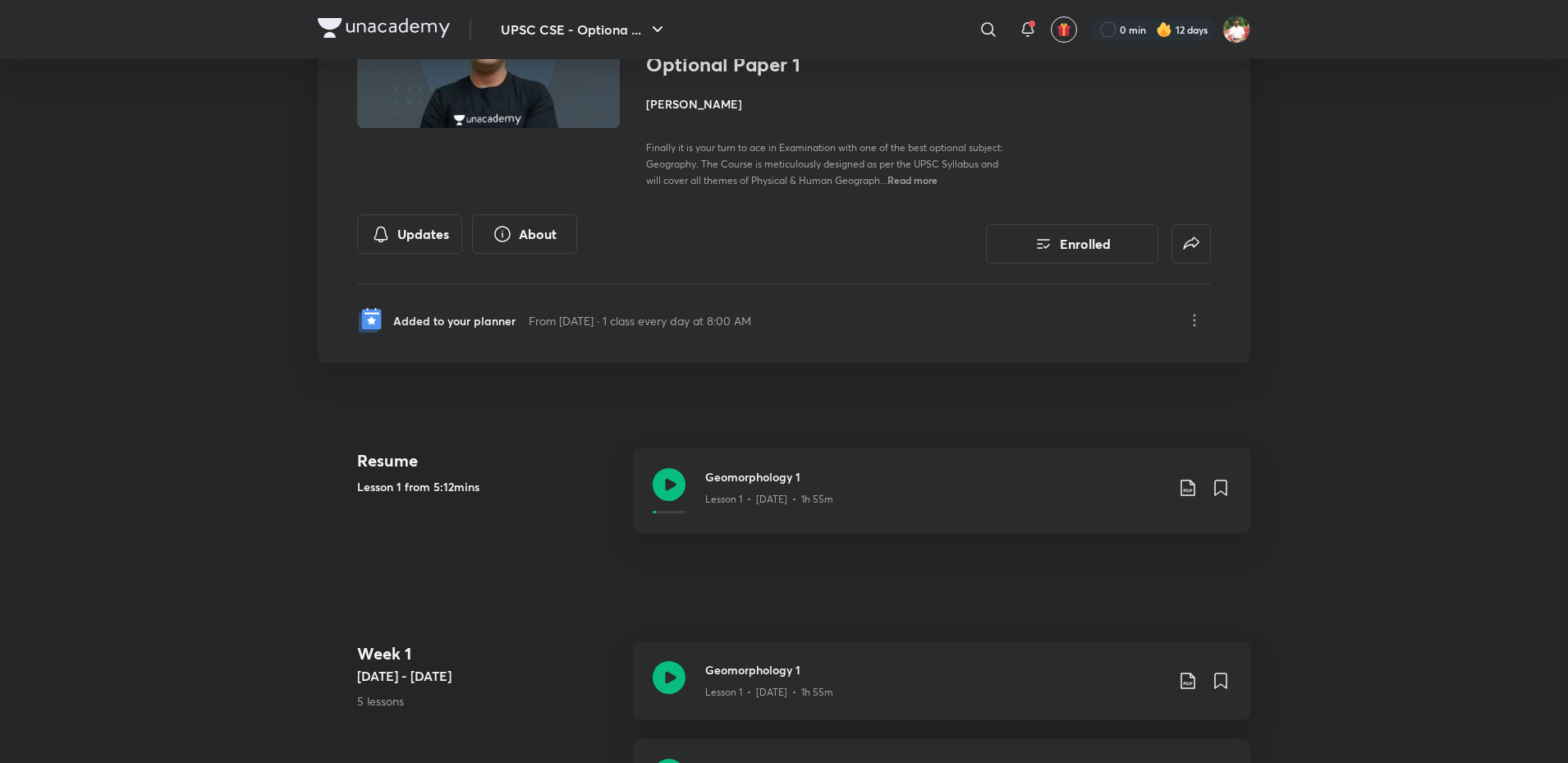
scroll to position [329, 0]
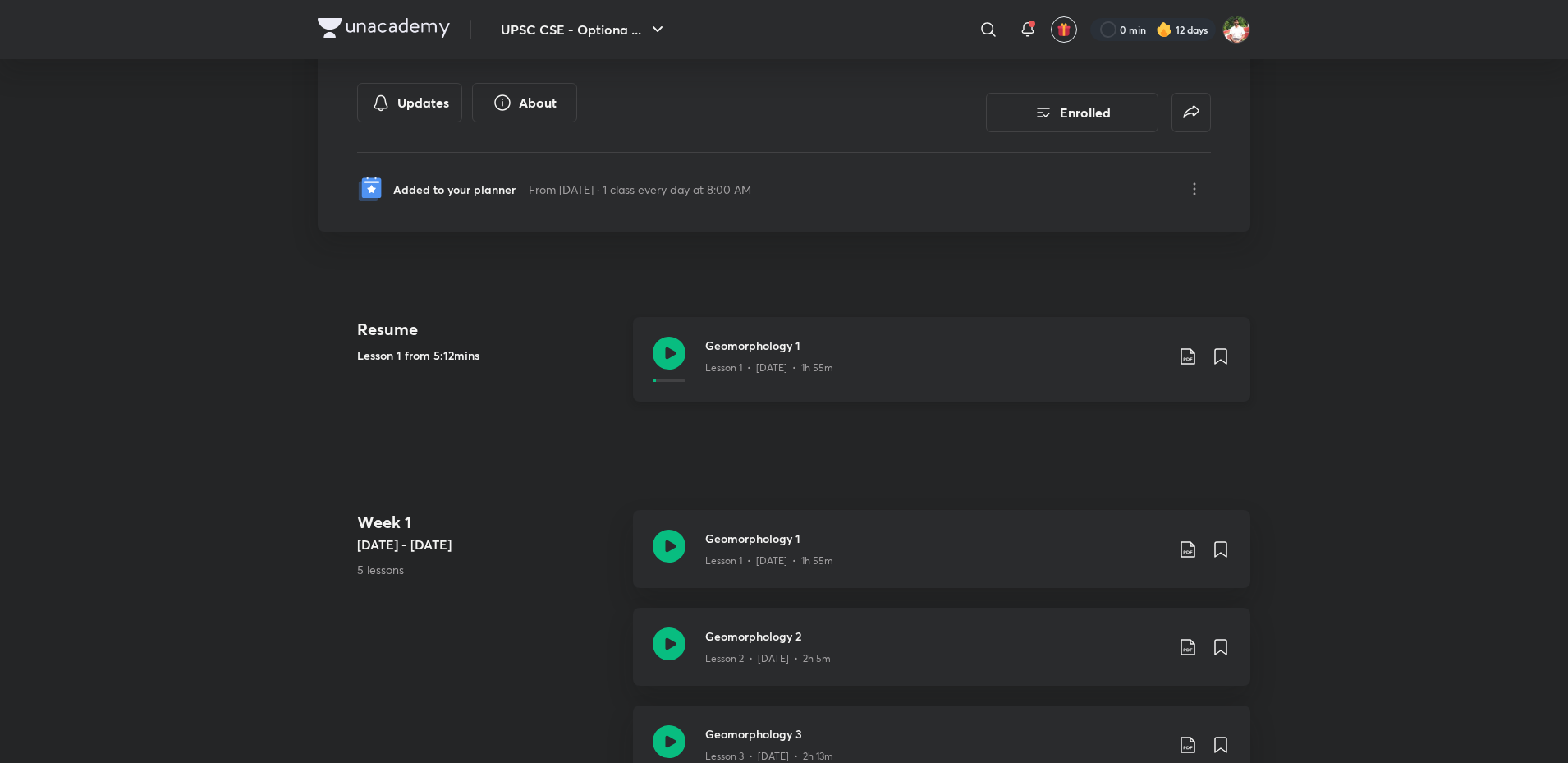
click at [671, 356] on icon at bounding box center [669, 354] width 33 height 33
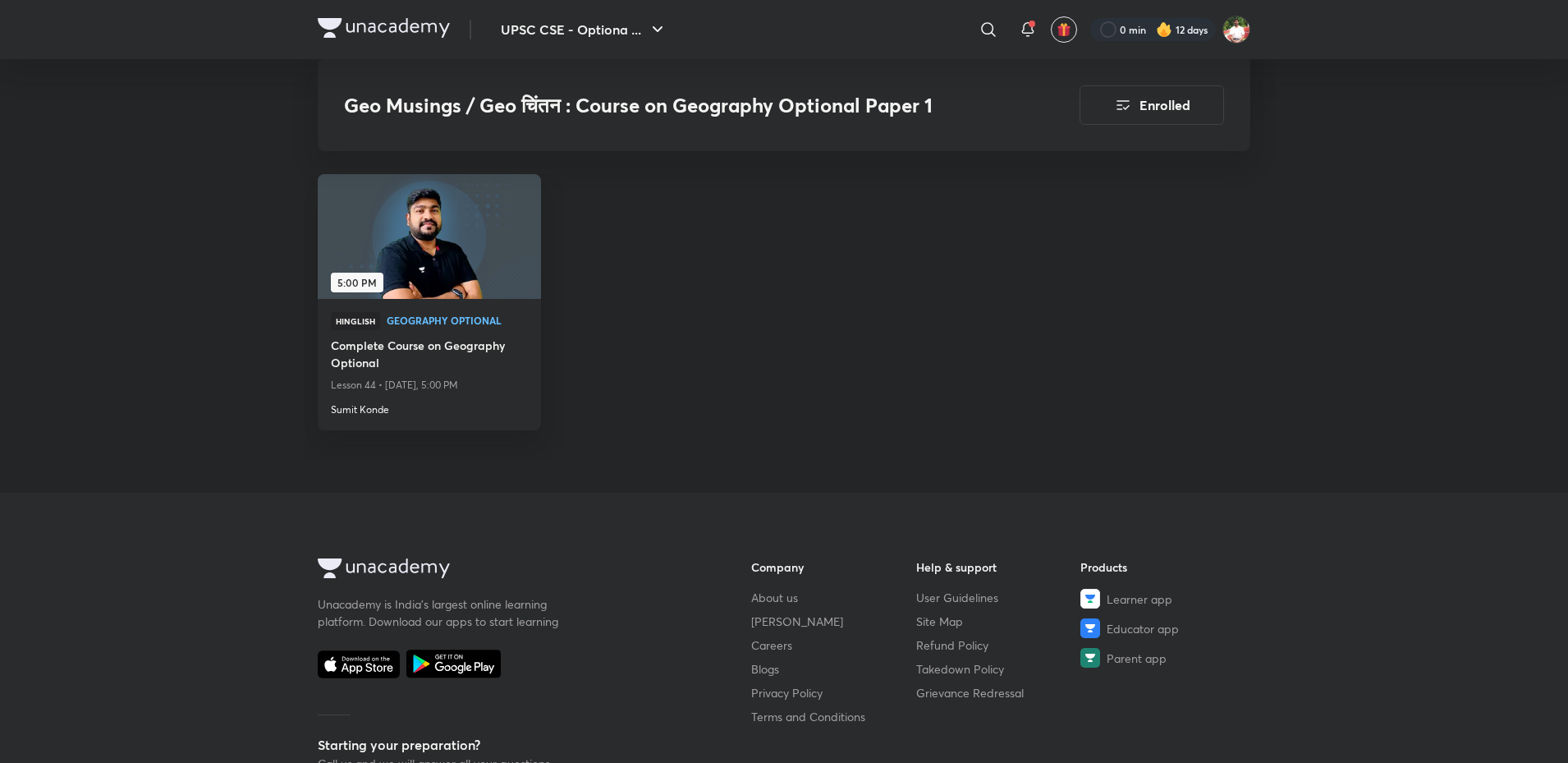
scroll to position [2147, 0]
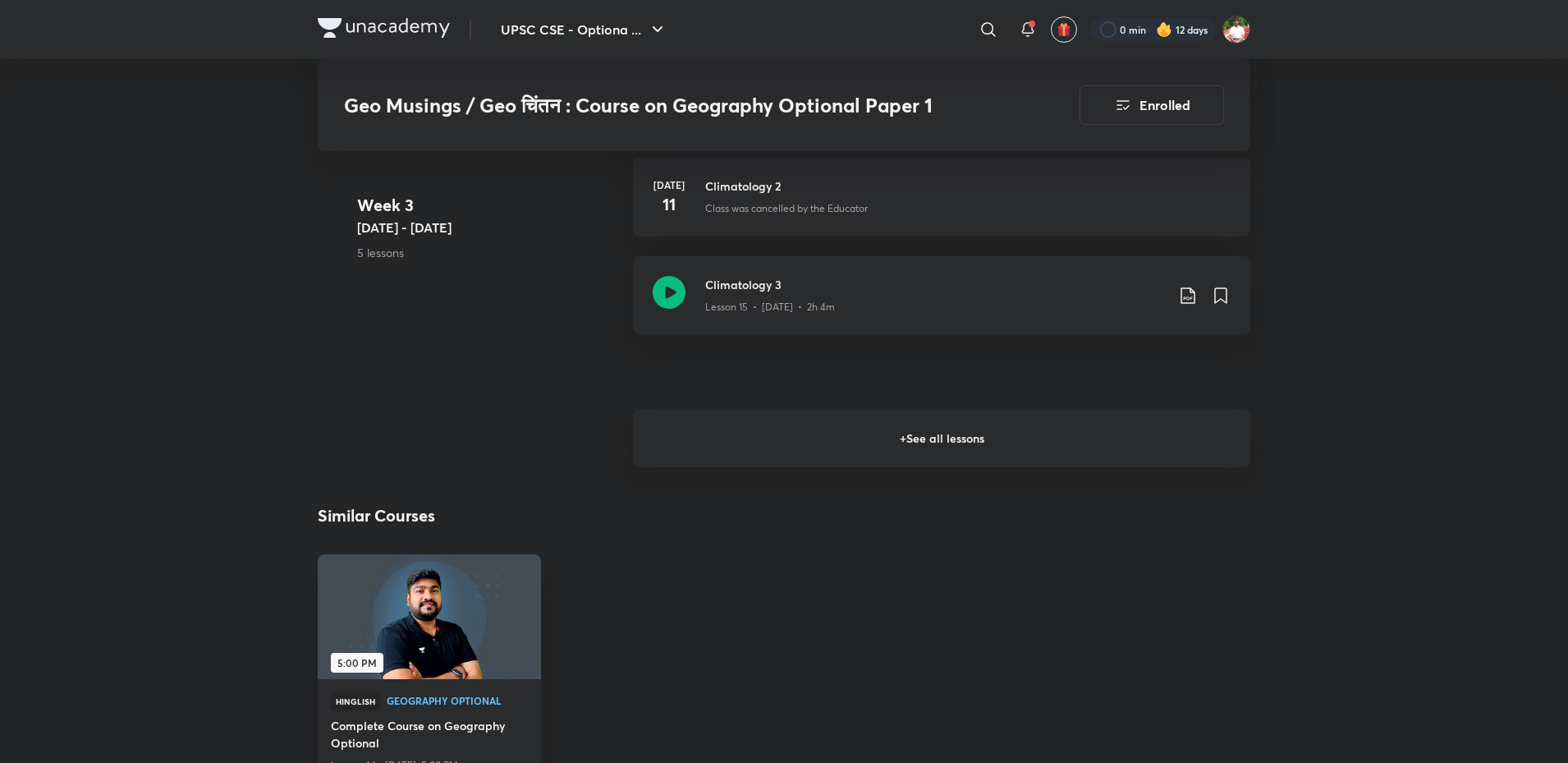
drag, startPoint x: 738, startPoint y: 429, endPoint x: 653, endPoint y: 418, distance: 85.7
click at [738, 430] on h6 "+ See all lessons" at bounding box center [941, 439] width 617 height 58
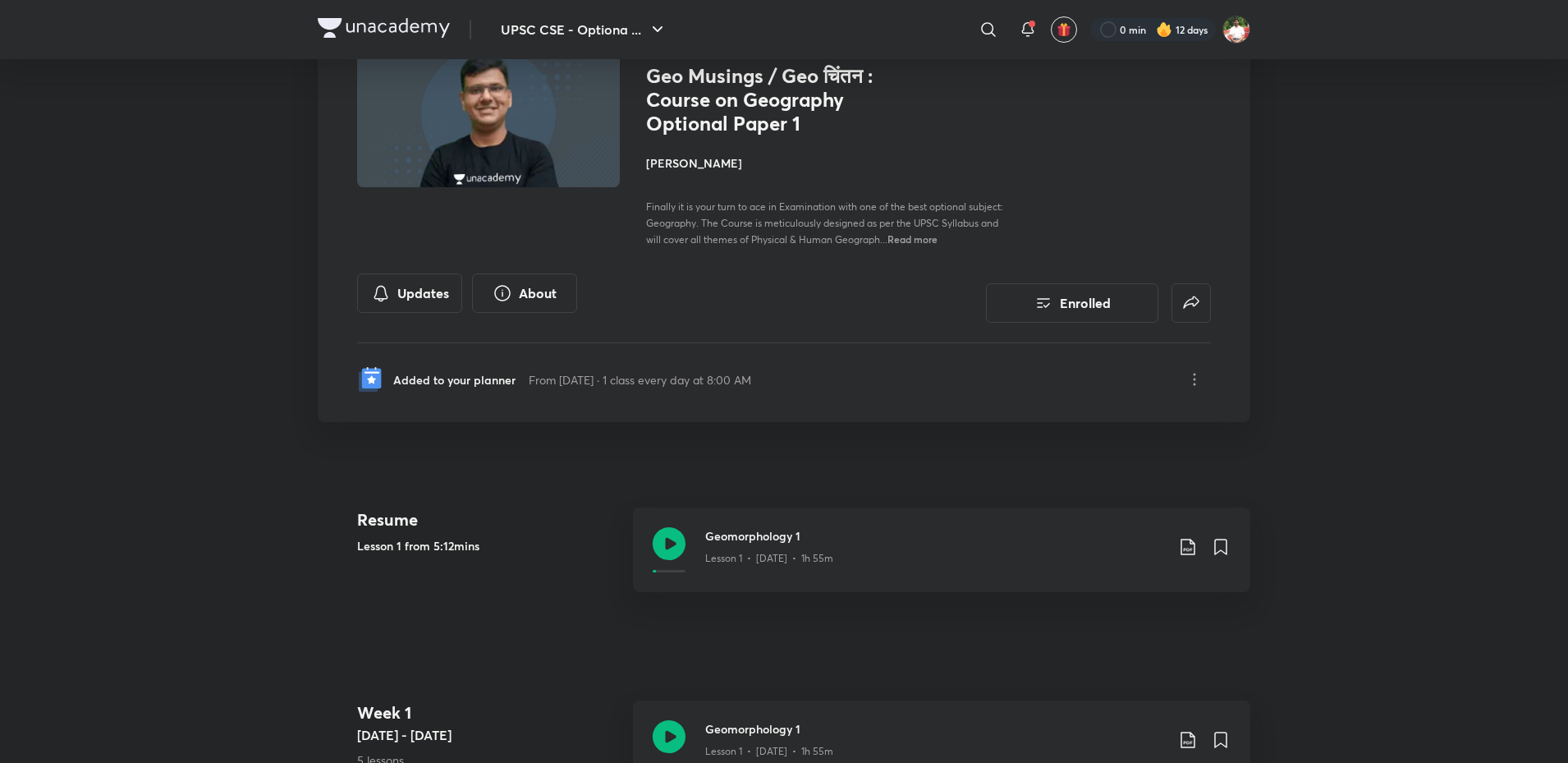
scroll to position [0, 0]
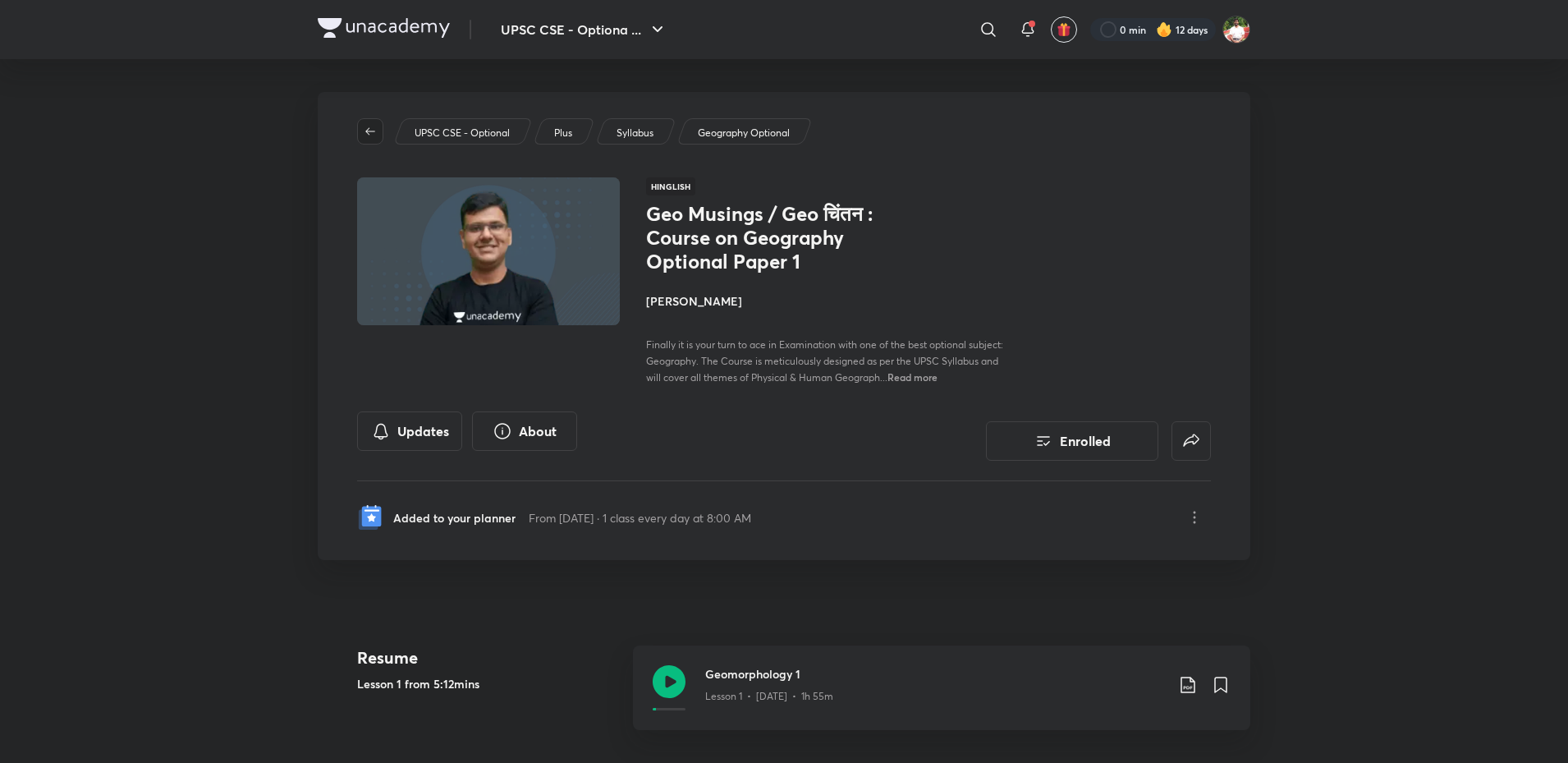
click at [374, 132] on icon "button" at bounding box center [371, 131] width 10 height 7
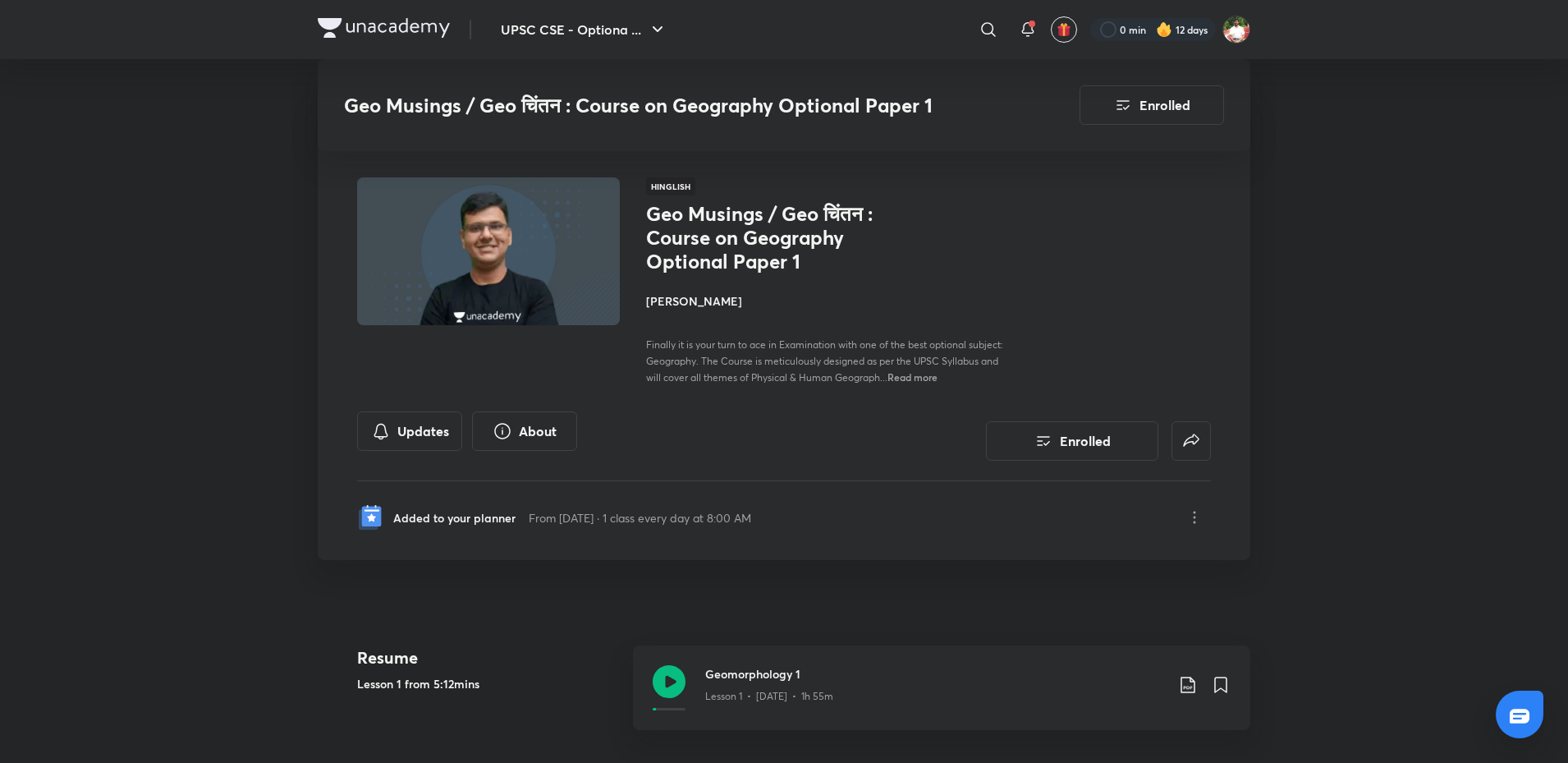
scroll to position [646, 0]
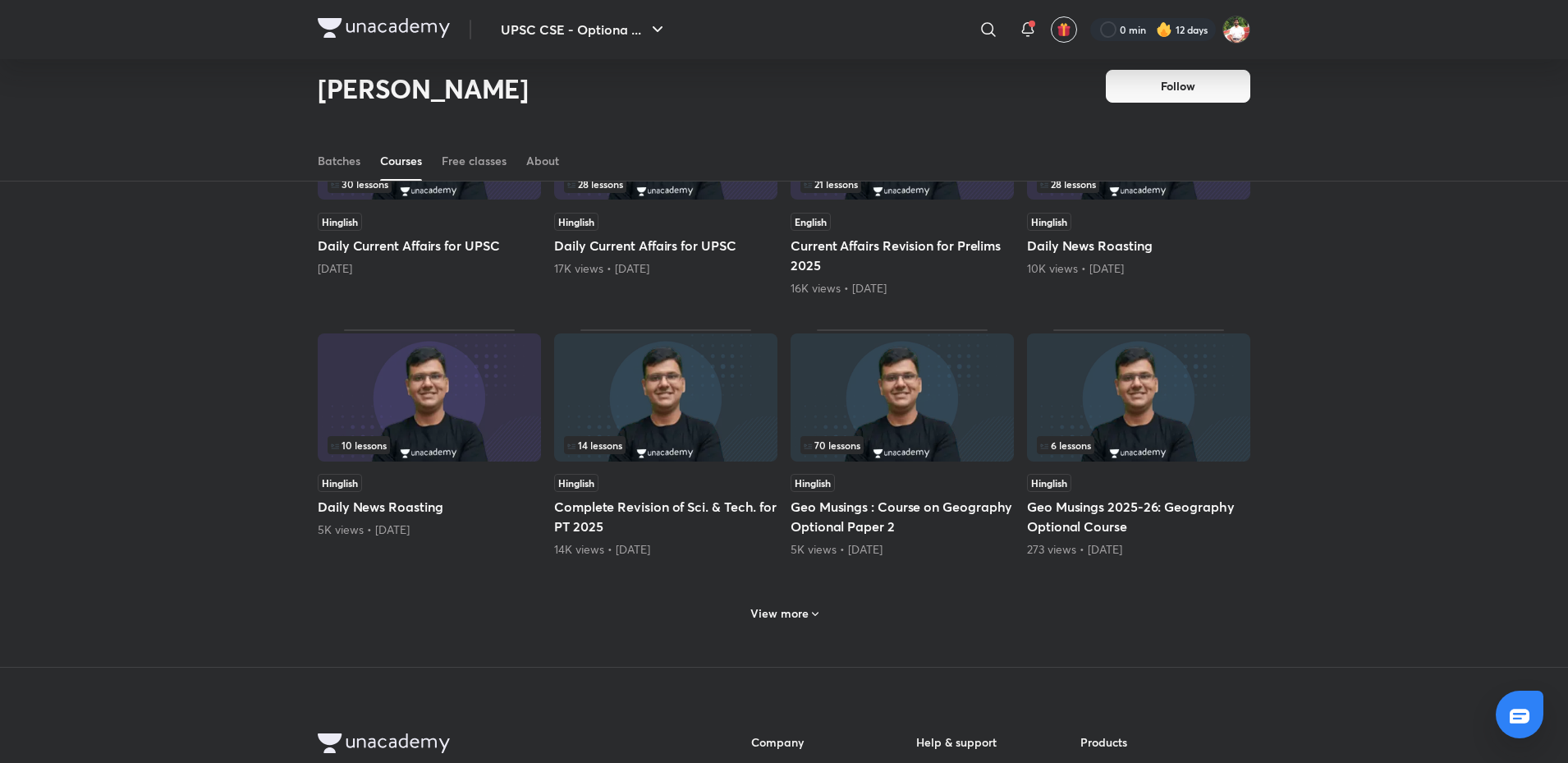
scroll to position [516, 0]
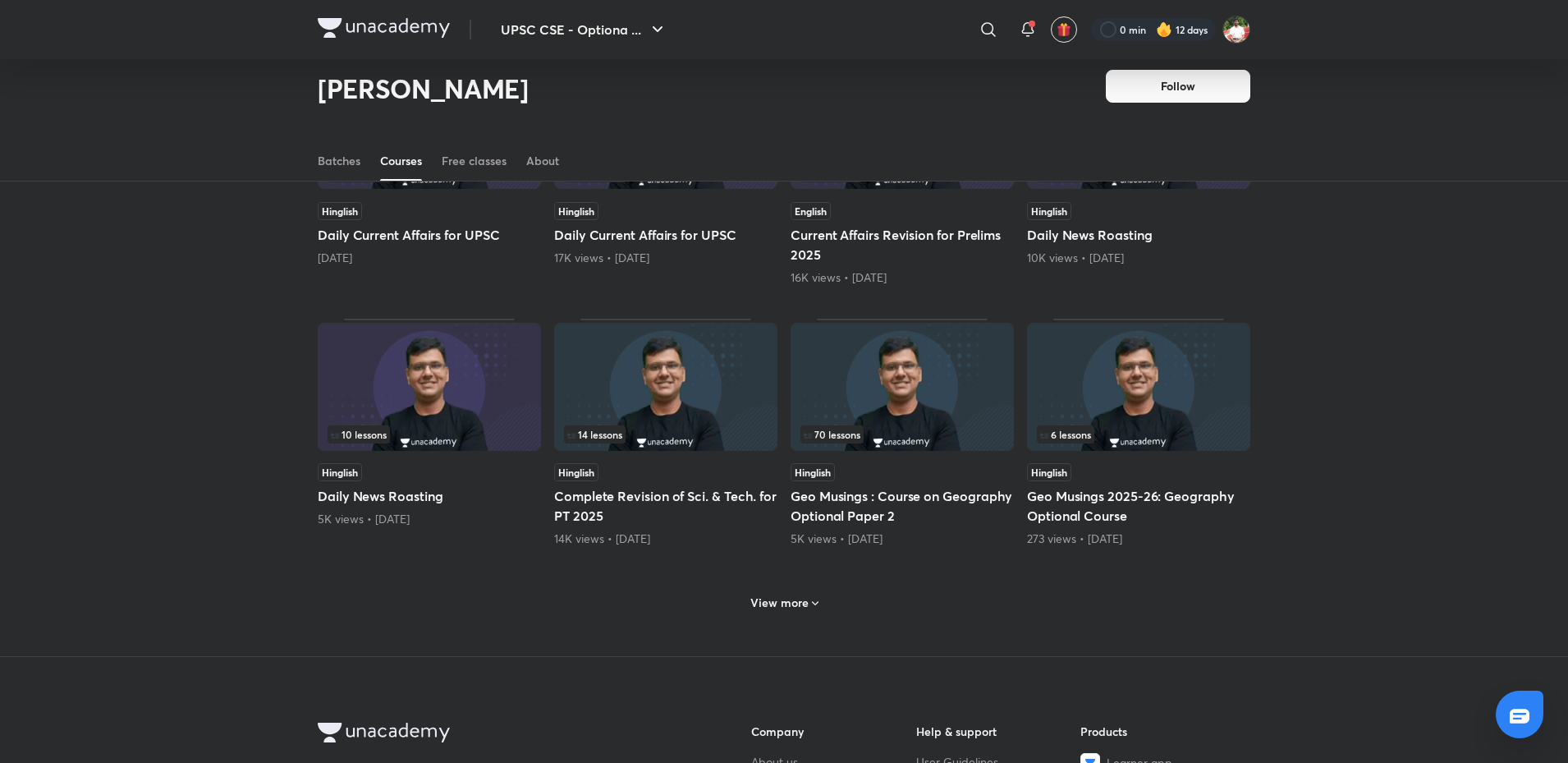
click at [770, 600] on h6 "View more" at bounding box center [779, 603] width 58 height 16
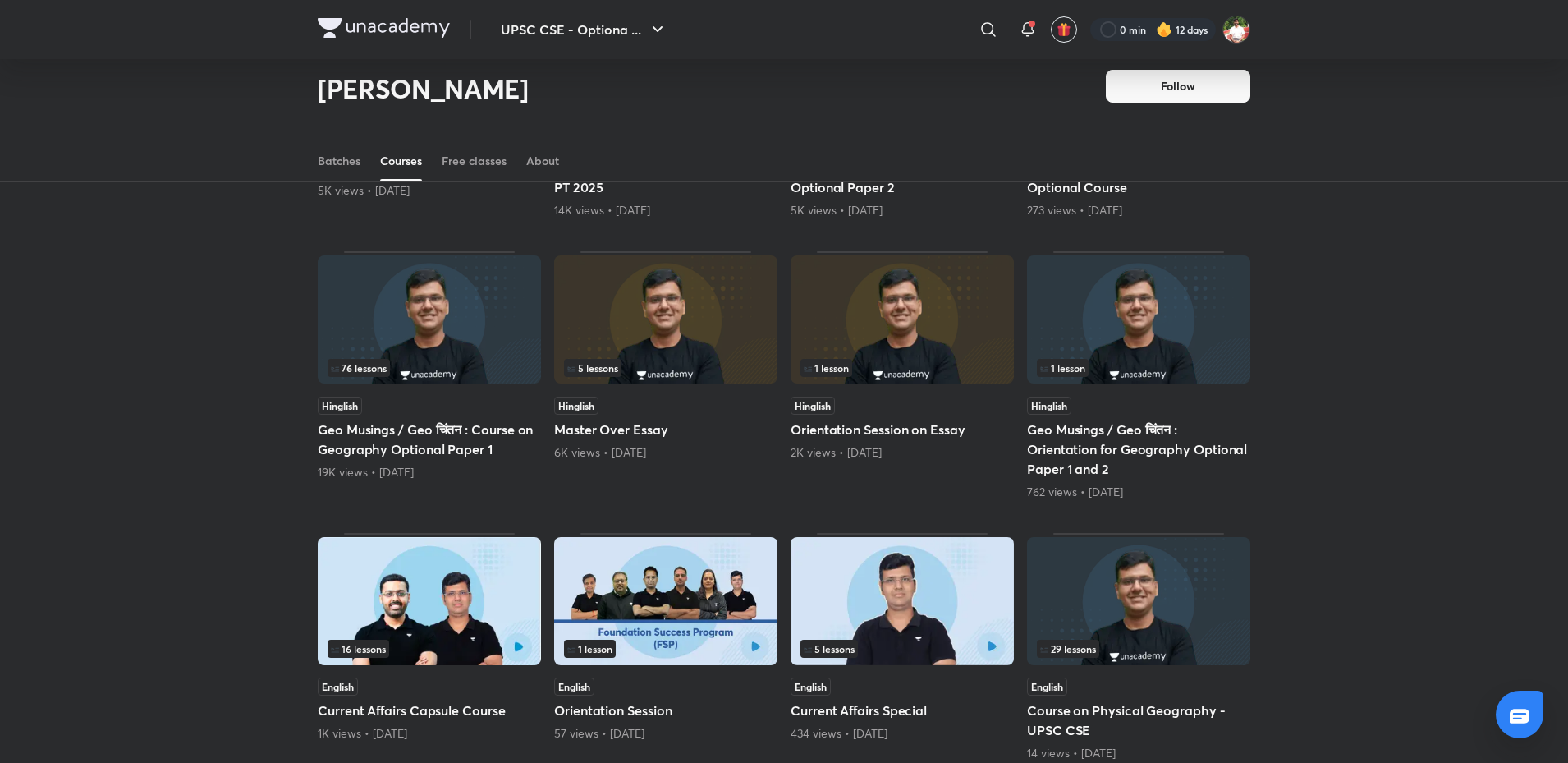
scroll to position [762, 0]
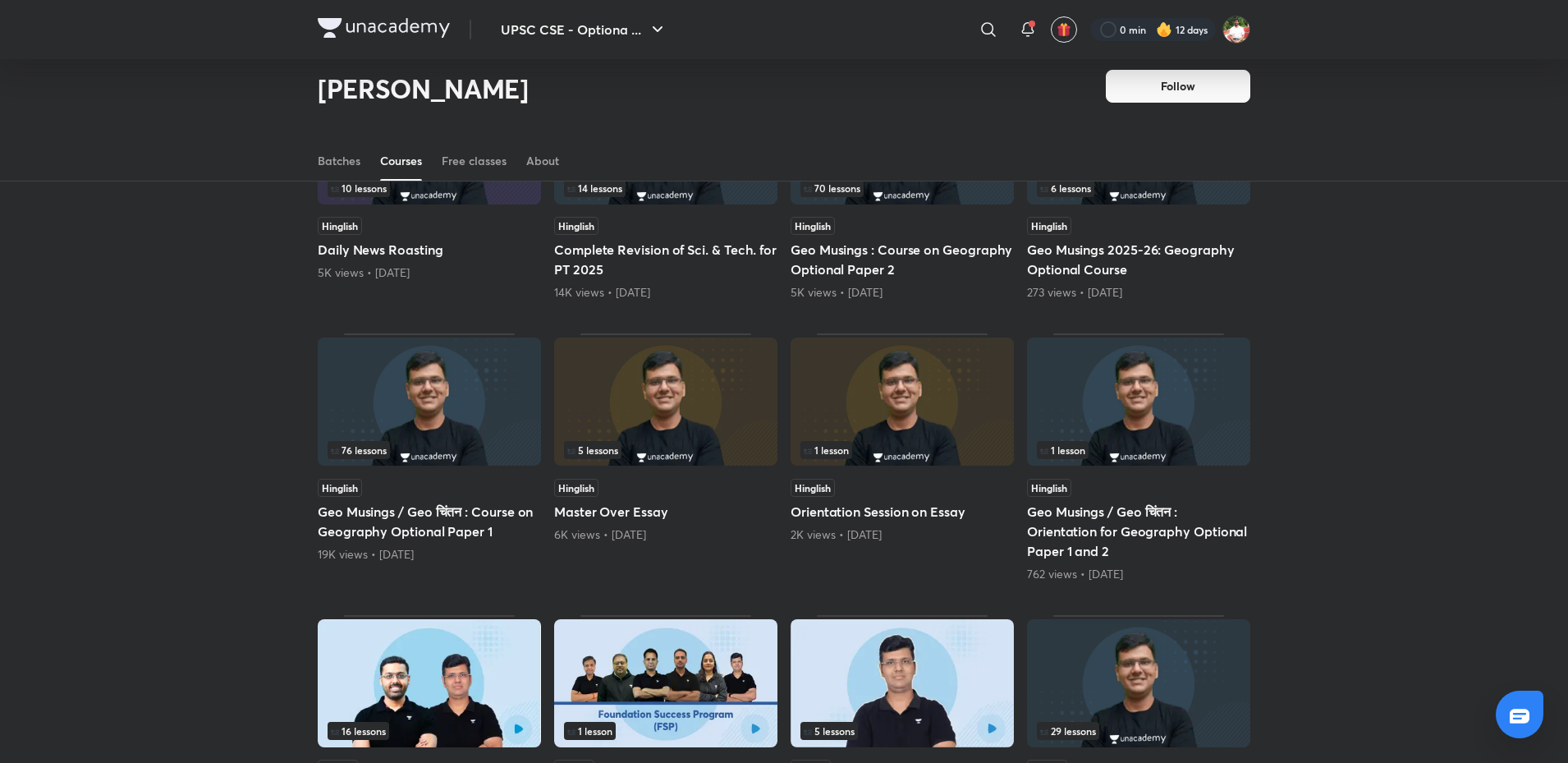
click at [478, 397] on img at bounding box center [430, 402] width 224 height 128
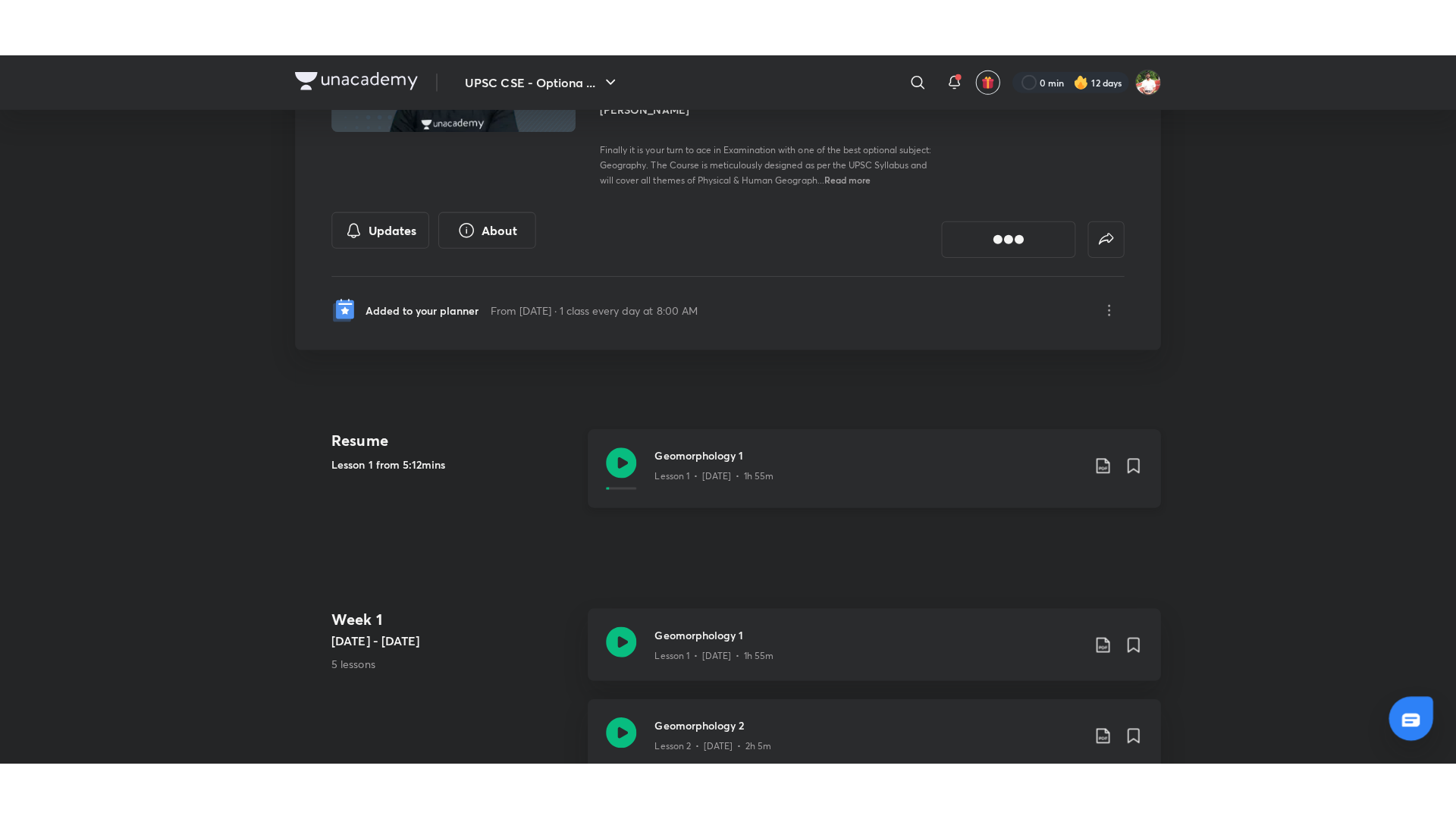
scroll to position [304, 0]
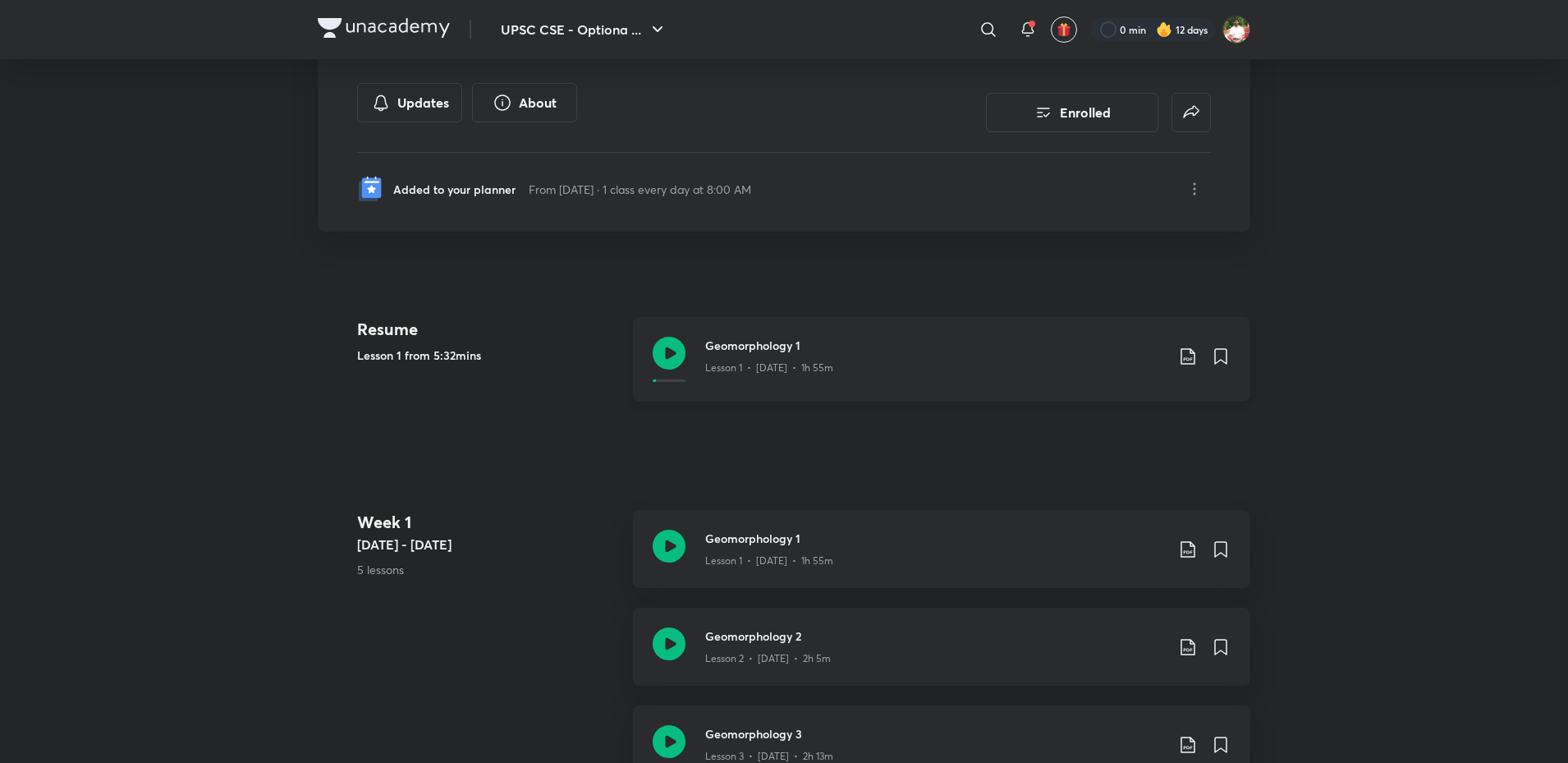
click at [669, 358] on icon at bounding box center [669, 354] width 33 height 33
